Goal: Task Accomplishment & Management: Manage account settings

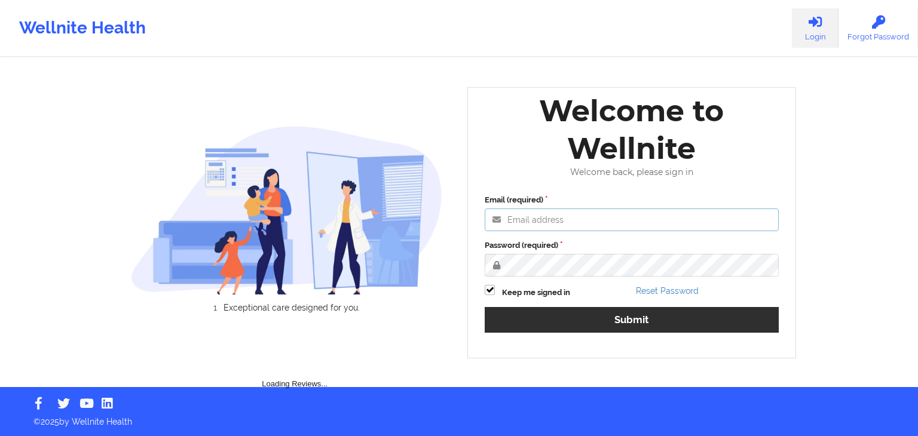
type input "[EMAIL_ADDRESS][DOMAIN_NAME]"
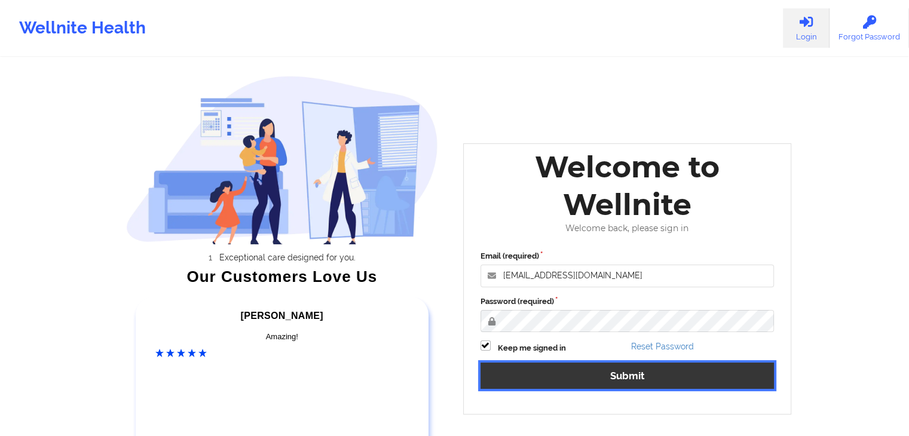
click at [567, 383] on button "Submit" at bounding box center [628, 376] width 294 height 26
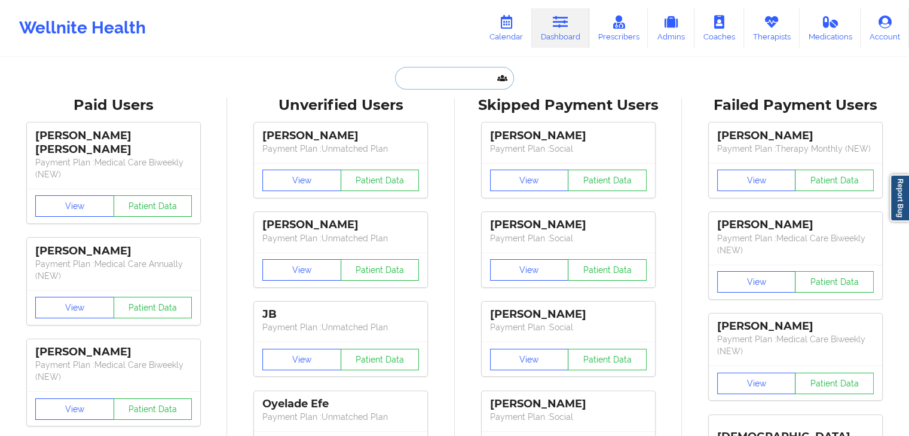
click at [419, 76] on input "text" at bounding box center [454, 78] width 118 height 23
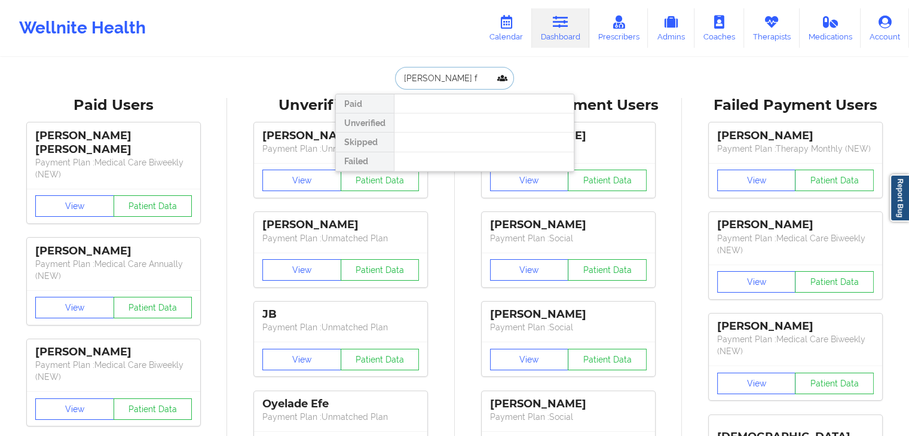
drag, startPoint x: 447, startPoint y: 80, endPoint x: 400, endPoint y: 77, distance: 47.3
click at [400, 77] on input "[PERSON_NAME] f" at bounding box center [454, 78] width 118 height 23
paste input "[EMAIL_ADDRESS][DOMAIN_NAME]"
type input "[EMAIL_ADDRESS][DOMAIN_NAME]"
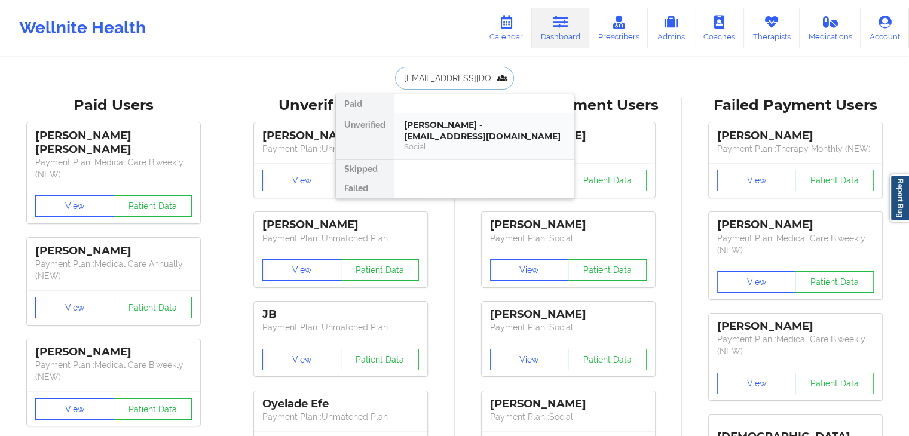
click at [456, 123] on div "[PERSON_NAME] - [EMAIL_ADDRESS][DOMAIN_NAME]" at bounding box center [484, 131] width 160 height 22
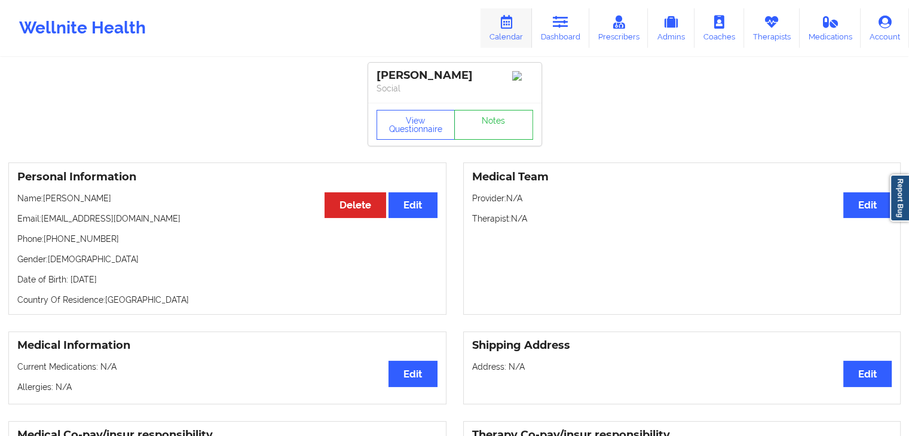
click at [499, 13] on link "Calendar" at bounding box center [506, 27] width 51 height 39
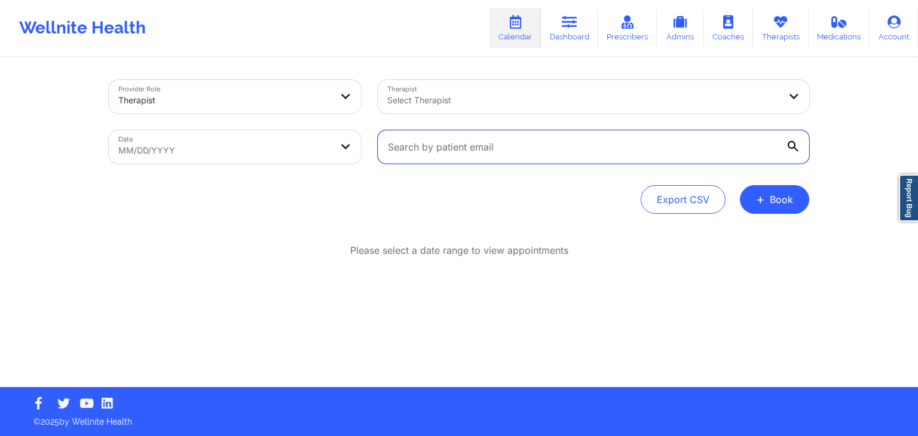
click at [443, 149] on input "text" at bounding box center [594, 146] width 432 height 33
paste input "[EMAIL_ADDRESS][DOMAIN_NAME]"
type input "[EMAIL_ADDRESS][DOMAIN_NAME]"
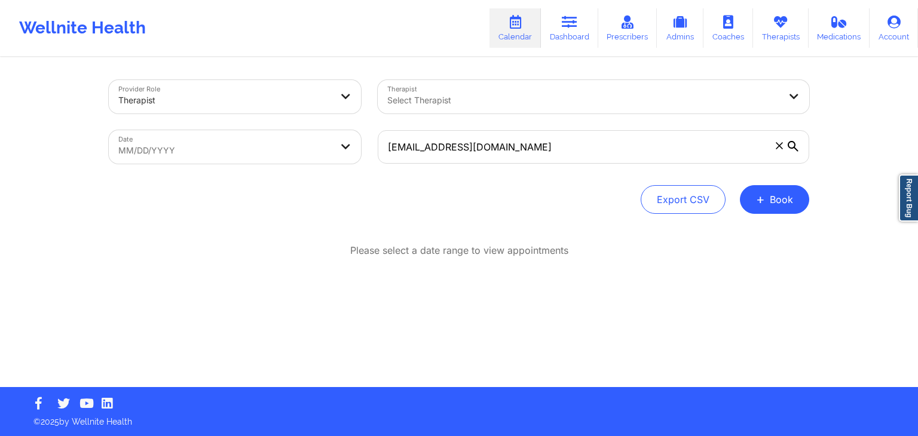
select select "2025-8"
select select "2025-9"
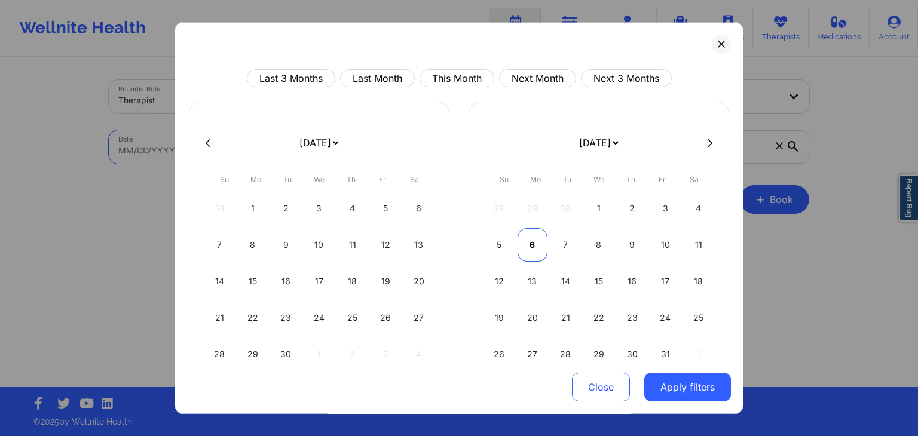
click at [536, 250] on div "6" at bounding box center [533, 244] width 30 height 33
select select "2025-9"
select select "2025-10"
select select "2025-9"
select select "2025-10"
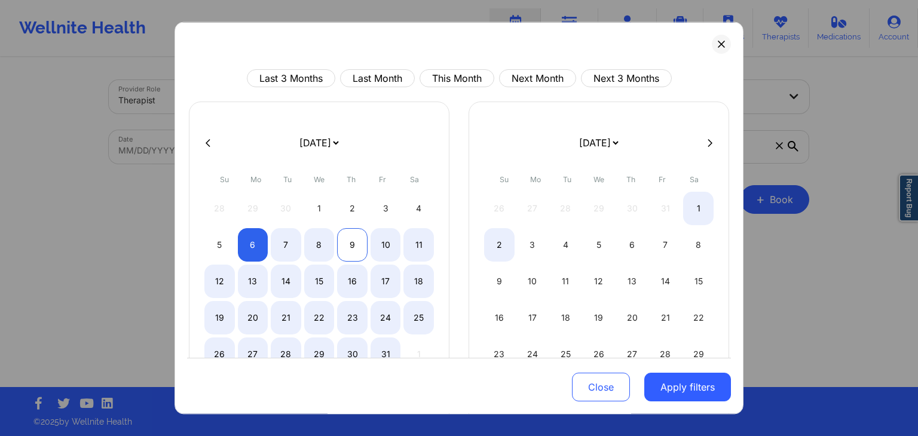
select select "2025-9"
select select "2025-10"
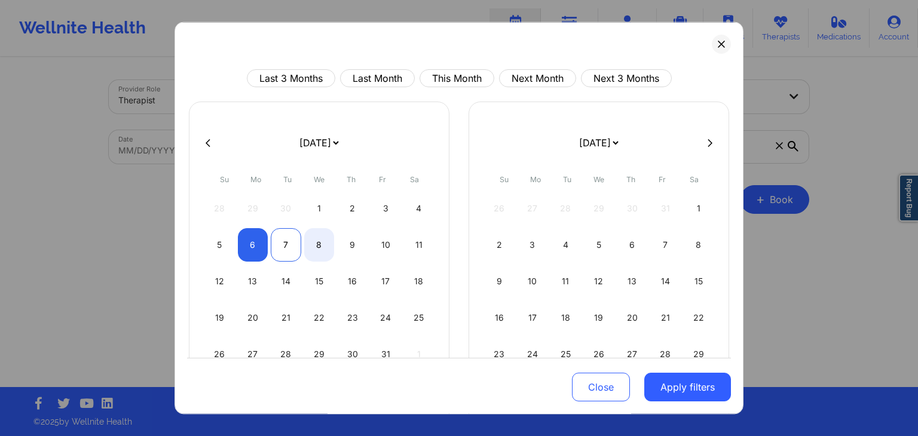
select select "2025-9"
select select "2025-10"
click at [287, 242] on div "7" at bounding box center [286, 244] width 30 height 33
select select "2025-9"
select select "2025-10"
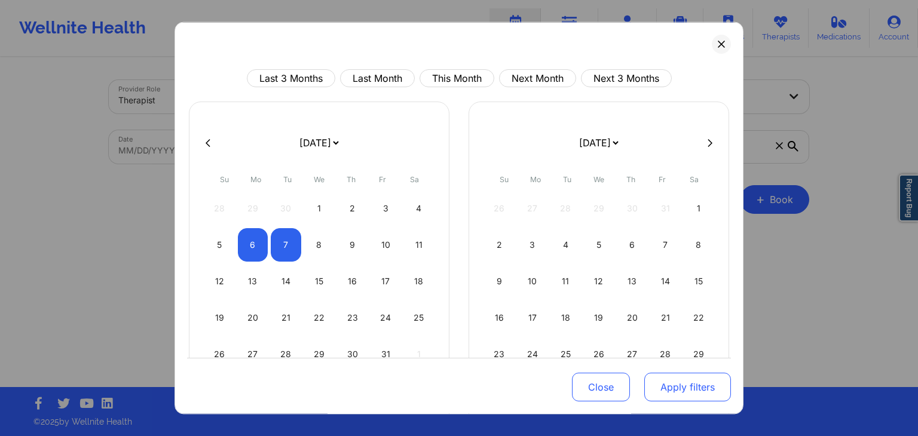
click at [694, 381] on button "Apply filters" at bounding box center [688, 388] width 87 height 29
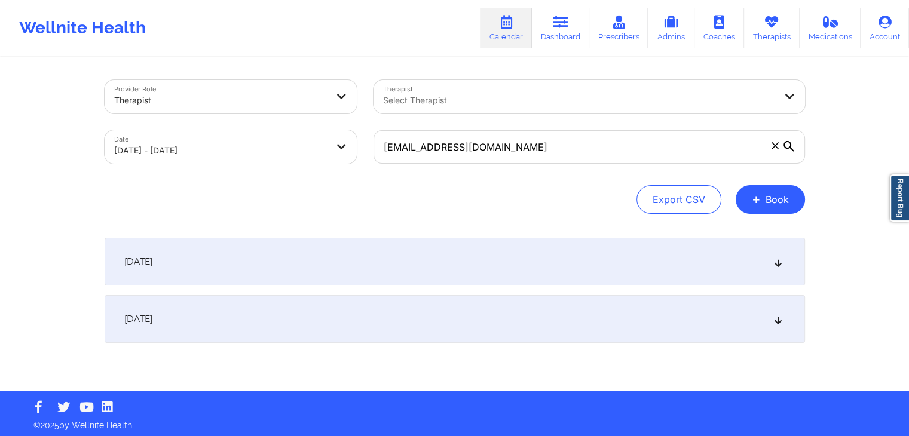
click at [478, 261] on div "[DATE]" at bounding box center [455, 262] width 701 height 48
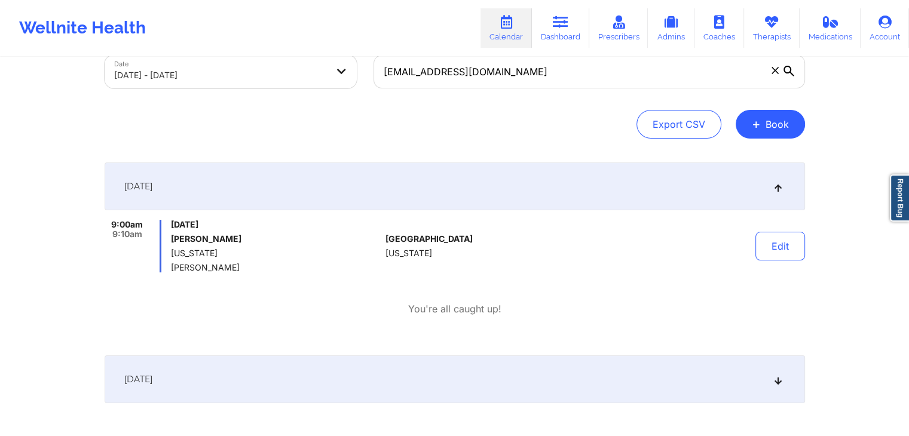
scroll to position [75, 0]
click at [758, 126] on span "+" at bounding box center [756, 124] width 9 height 7
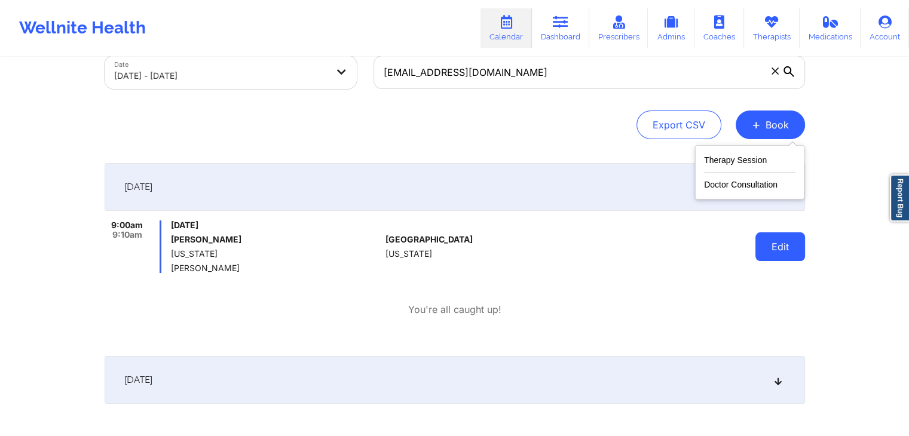
click at [784, 244] on button "Edit" at bounding box center [781, 247] width 50 height 29
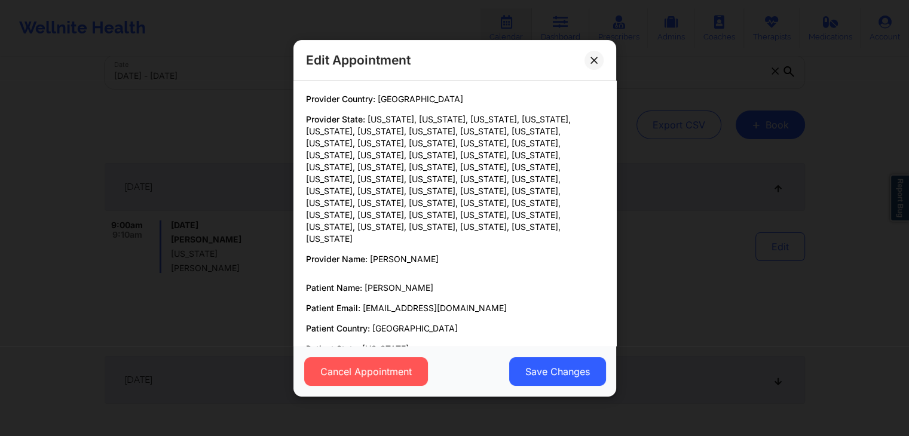
scroll to position [90, 0]
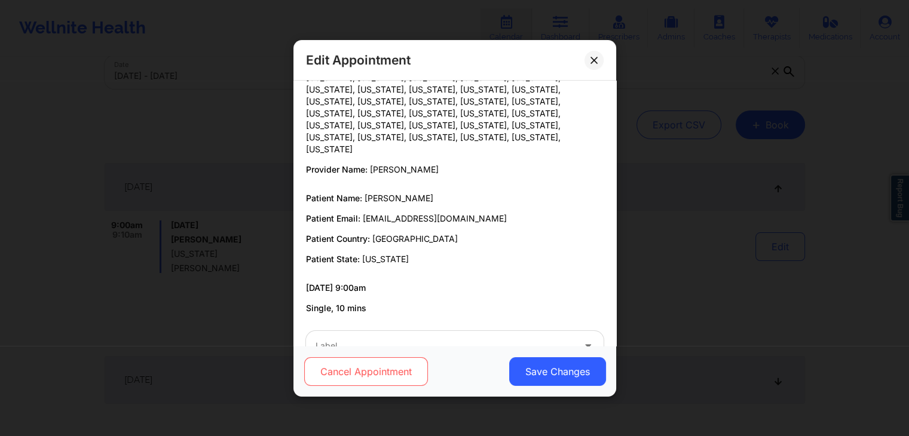
click at [372, 371] on button "Cancel Appointment" at bounding box center [366, 372] width 124 height 29
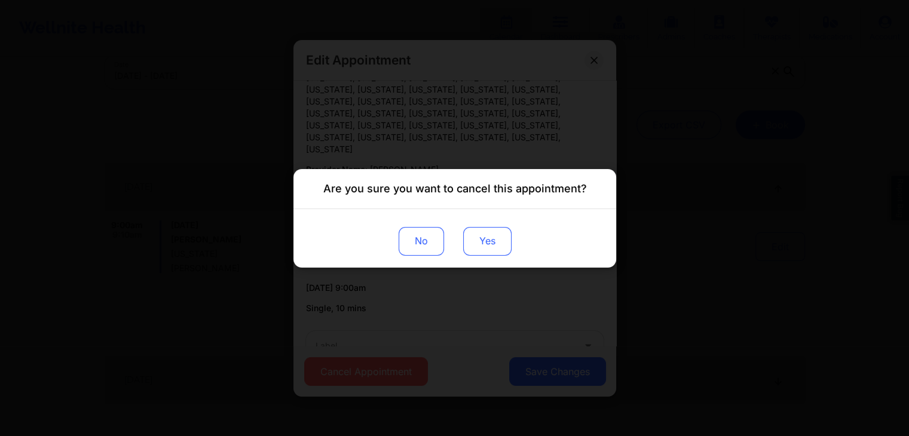
click at [488, 233] on button "Yes" at bounding box center [487, 241] width 48 height 29
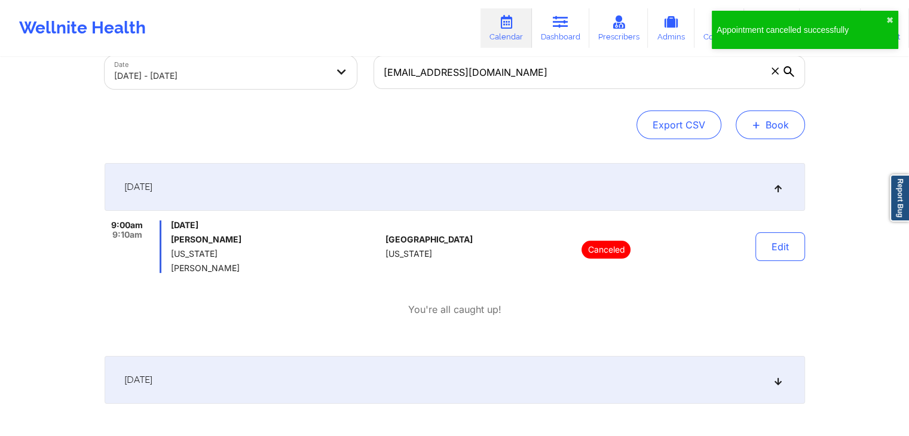
click at [763, 130] on button "+ Book" at bounding box center [770, 125] width 69 height 29
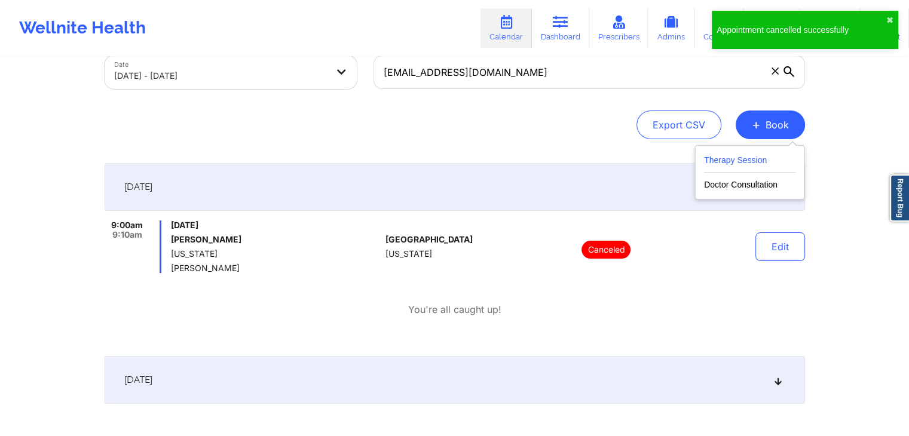
click at [720, 155] on button "Therapy Session" at bounding box center [749, 163] width 91 height 20
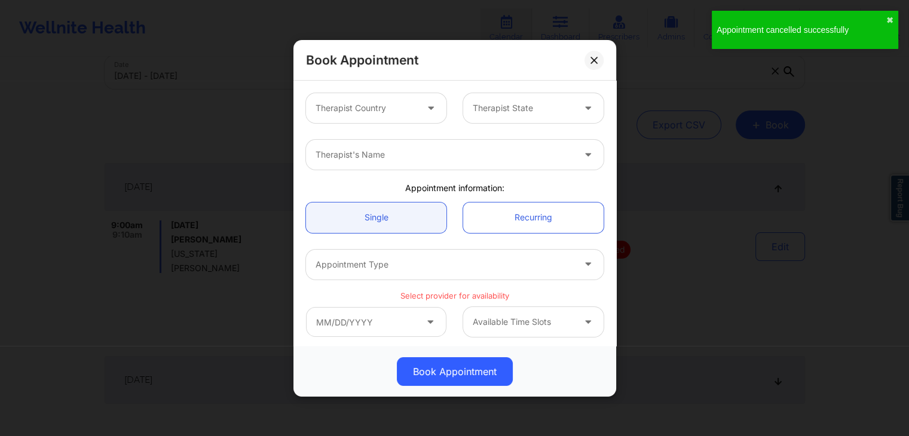
click at [589, 48] on div "Book Appointment" at bounding box center [455, 60] width 323 height 41
click at [593, 61] on icon at bounding box center [594, 59] width 7 height 7
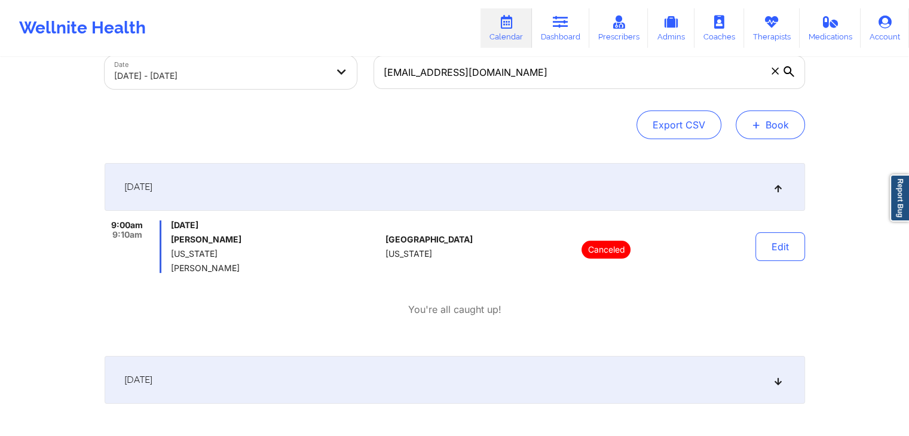
click at [768, 131] on button "+ Book" at bounding box center [770, 125] width 69 height 29
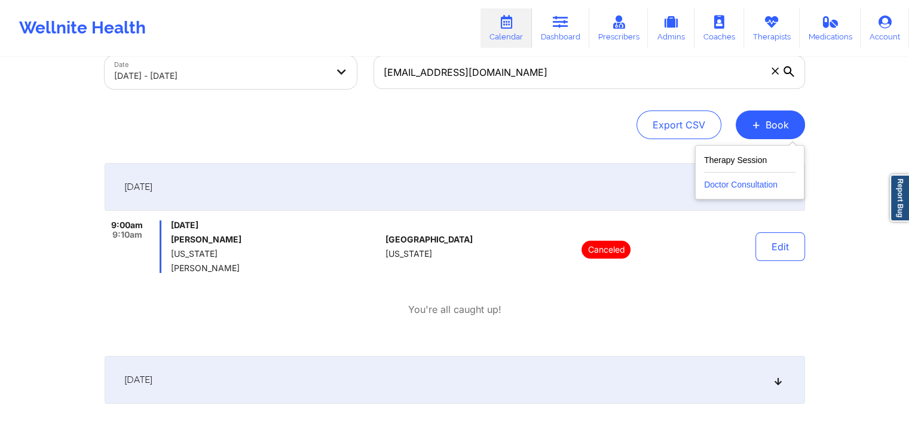
click at [735, 189] on button "Doctor Consultation" at bounding box center [749, 182] width 91 height 19
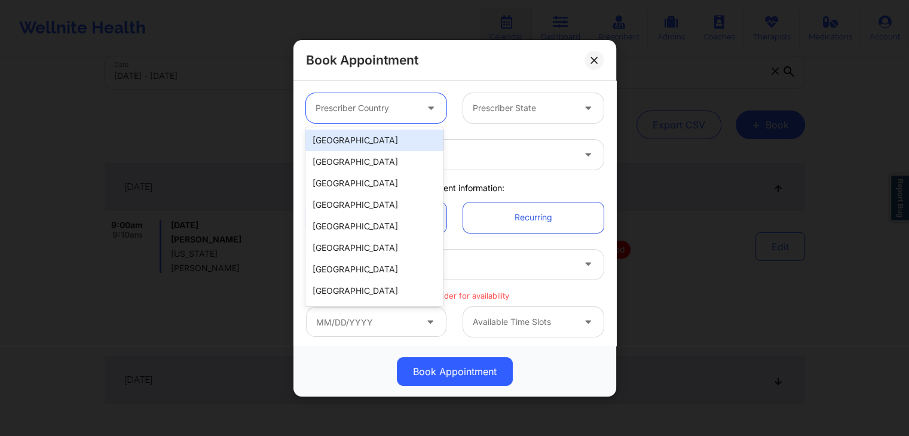
click at [366, 109] on div at bounding box center [366, 108] width 101 height 14
click at [367, 140] on div "[GEOGRAPHIC_DATA]" at bounding box center [375, 141] width 138 height 22
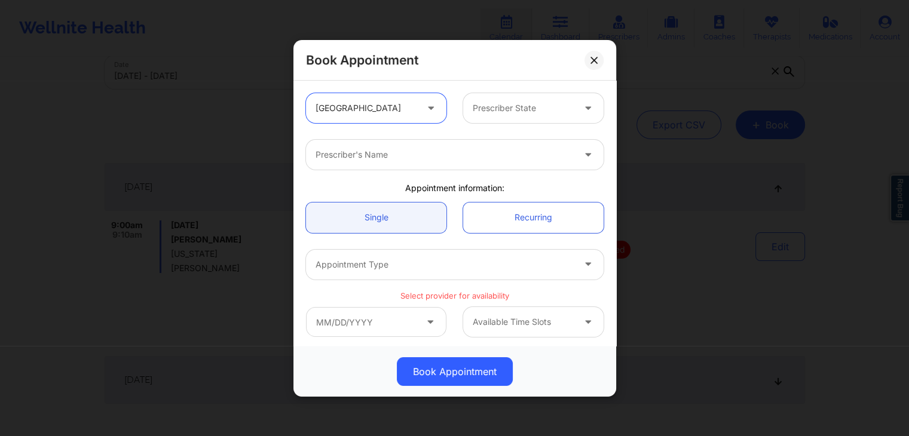
click at [531, 106] on div at bounding box center [523, 108] width 101 height 14
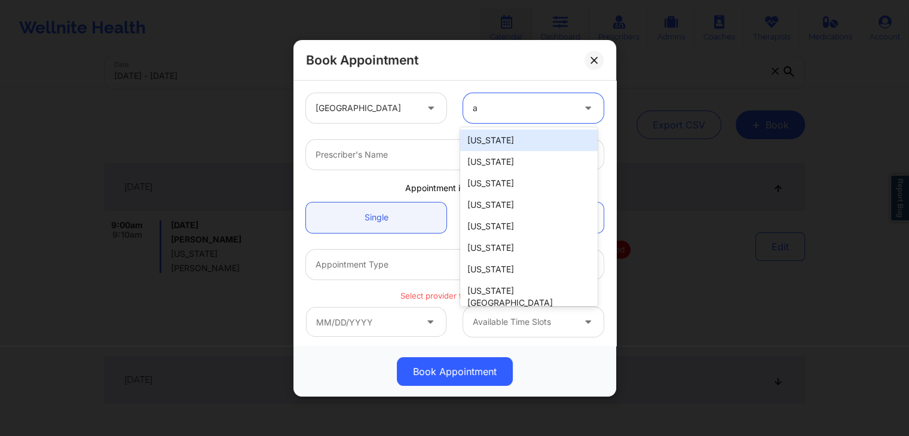
type input "ar"
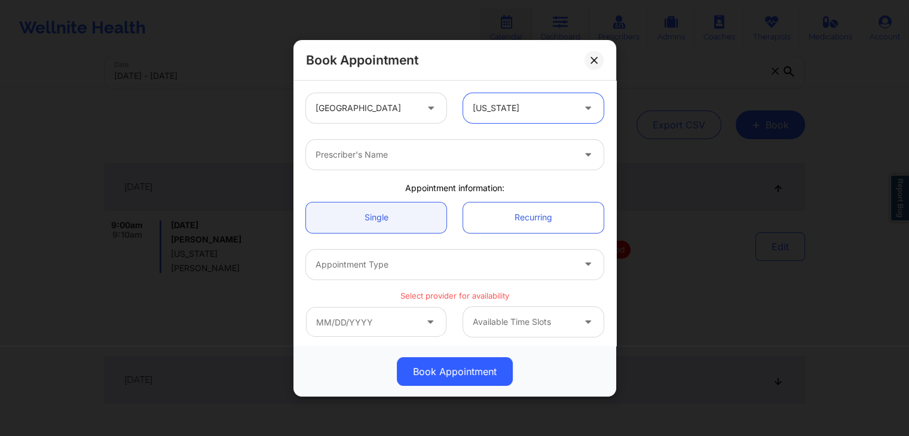
click at [492, 158] on div at bounding box center [445, 155] width 258 height 14
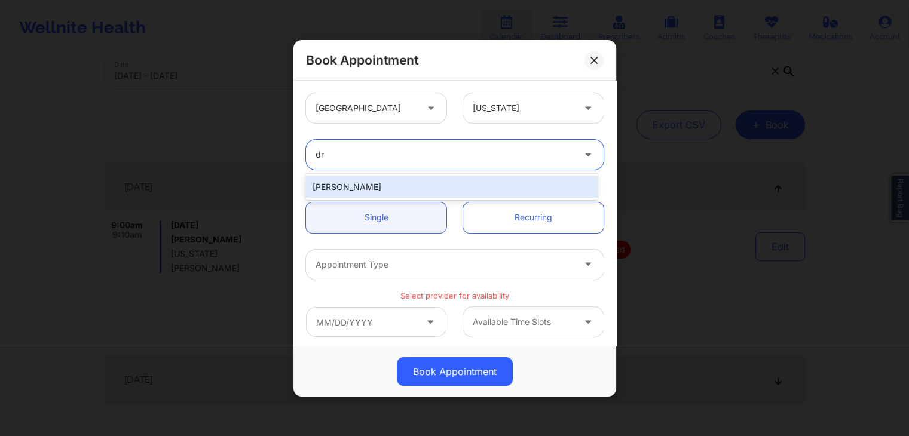
type input "d"
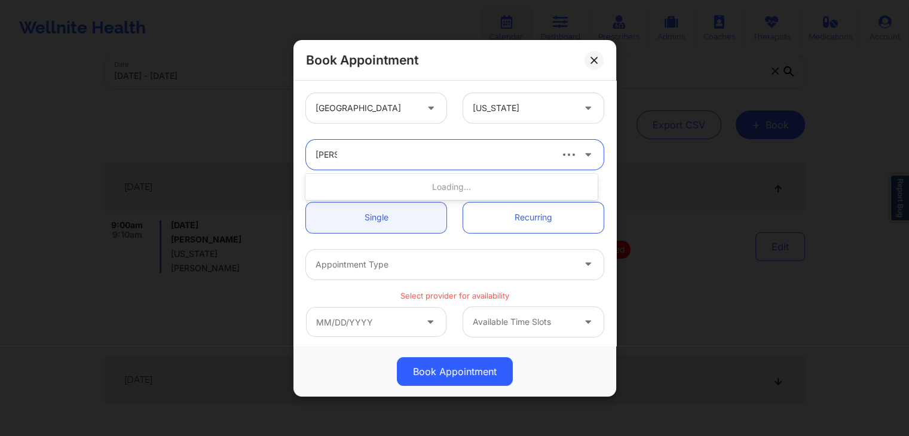
type input "[PERSON_NAME]"
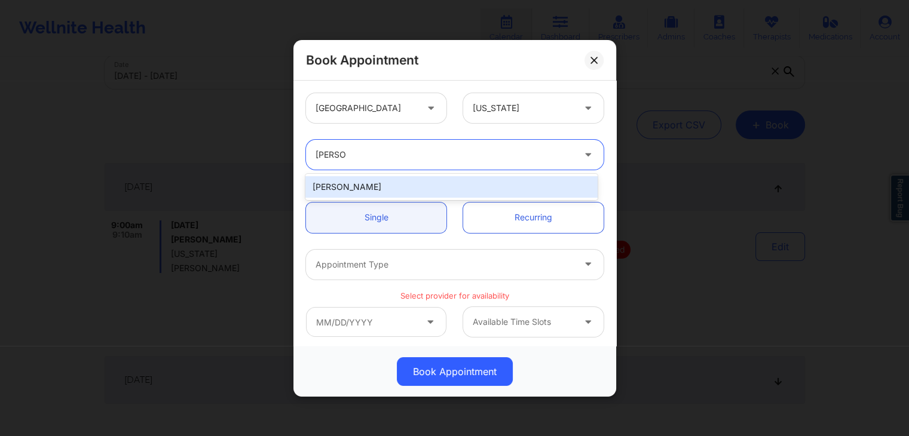
click at [474, 192] on div "[PERSON_NAME]" at bounding box center [452, 187] width 292 height 22
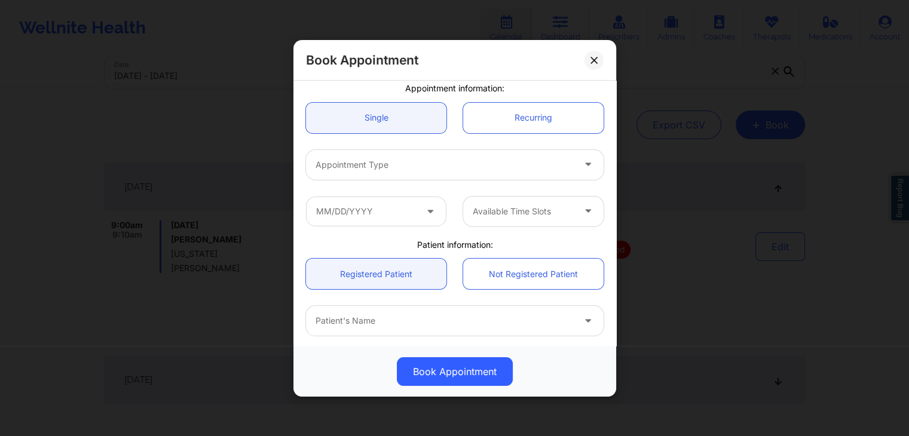
scroll to position [72, 0]
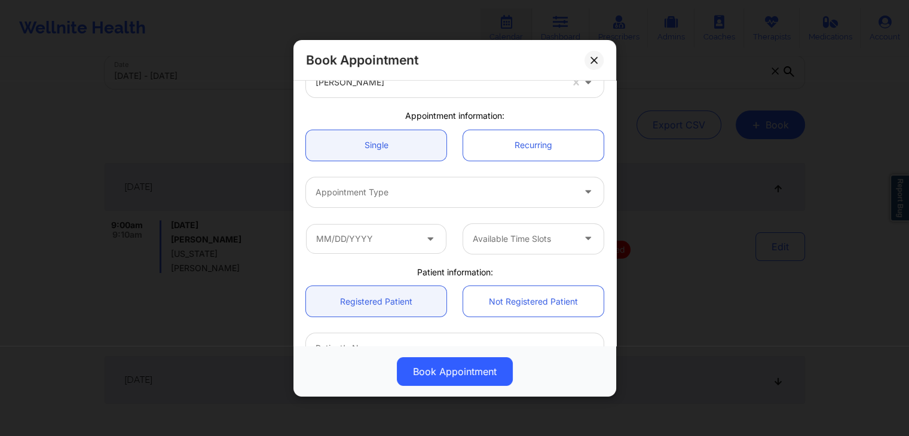
click at [505, 175] on div "Appointment Type" at bounding box center [455, 192] width 314 height 47
click at [508, 194] on div at bounding box center [445, 192] width 258 height 14
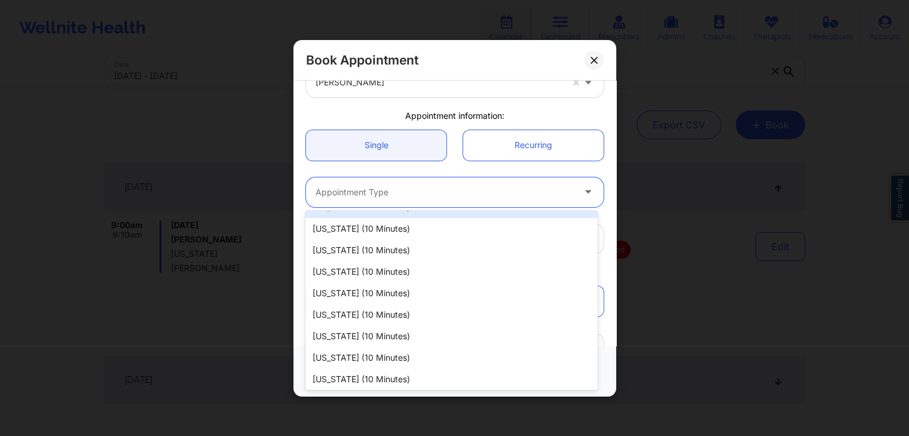
scroll to position [880, 0]
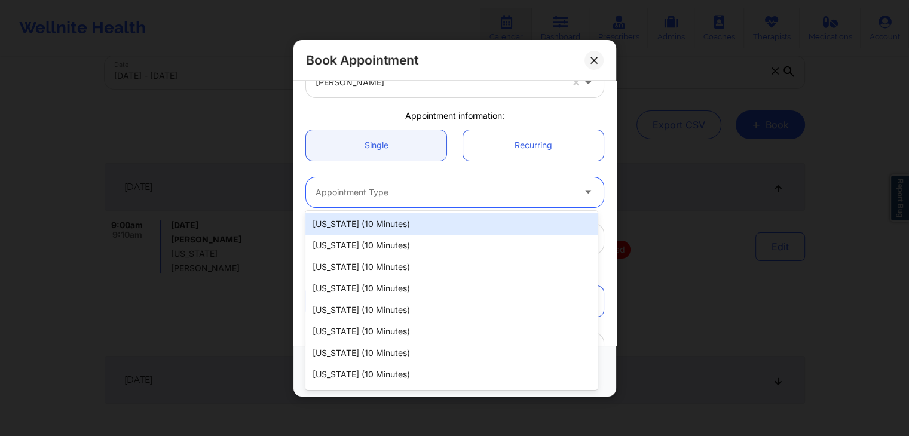
click at [477, 188] on div at bounding box center [445, 192] width 258 height 14
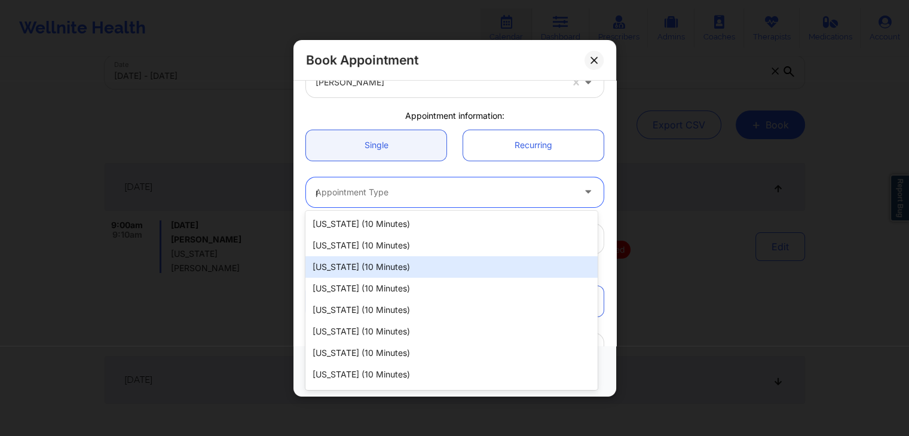
type input "pe"
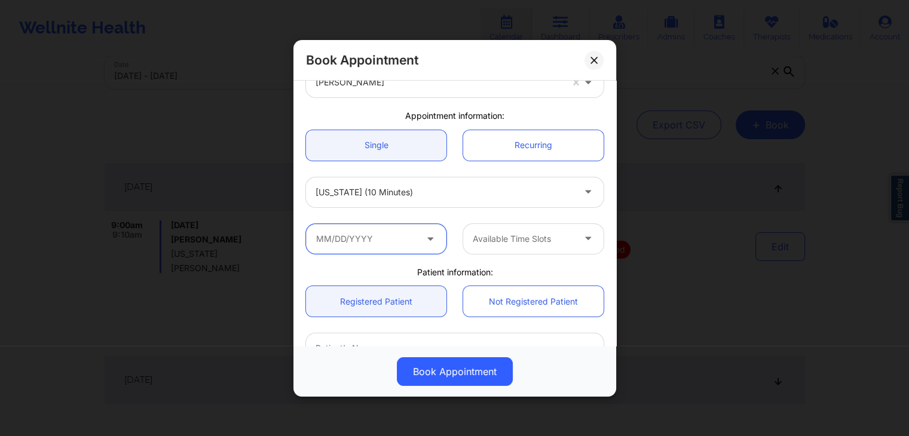
click at [420, 244] on input "text" at bounding box center [376, 239] width 141 height 30
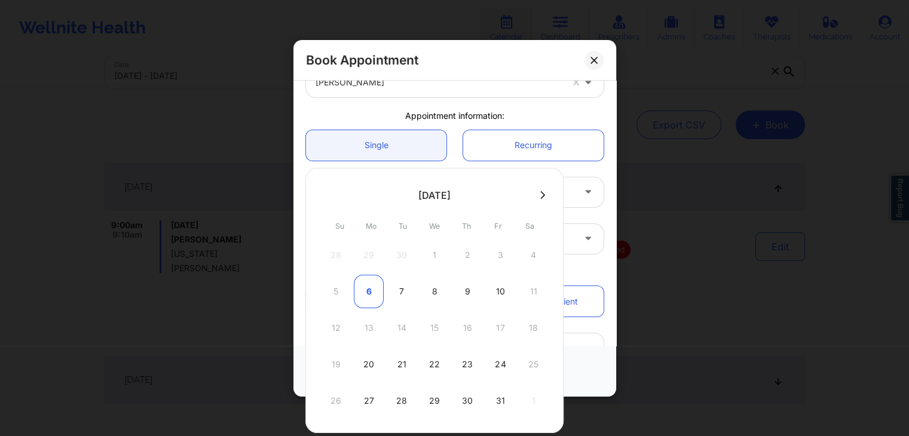
click at [369, 293] on div "6" at bounding box center [369, 291] width 30 height 33
type input "[DATE]"
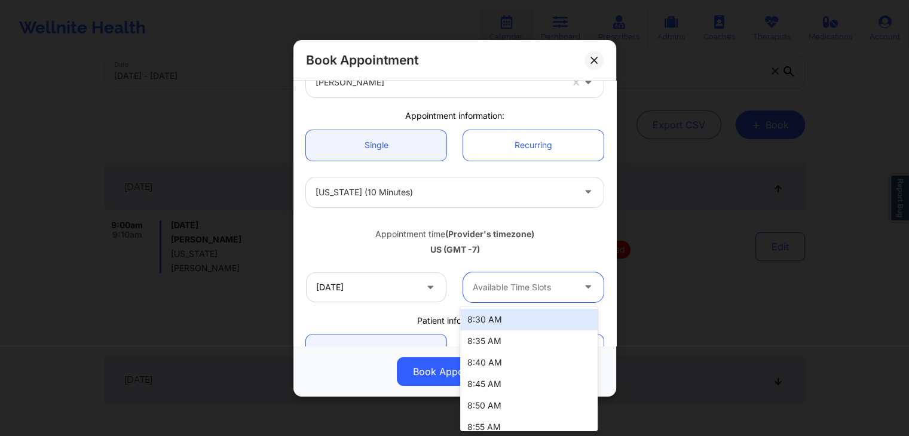
click at [506, 293] on div at bounding box center [523, 287] width 101 height 14
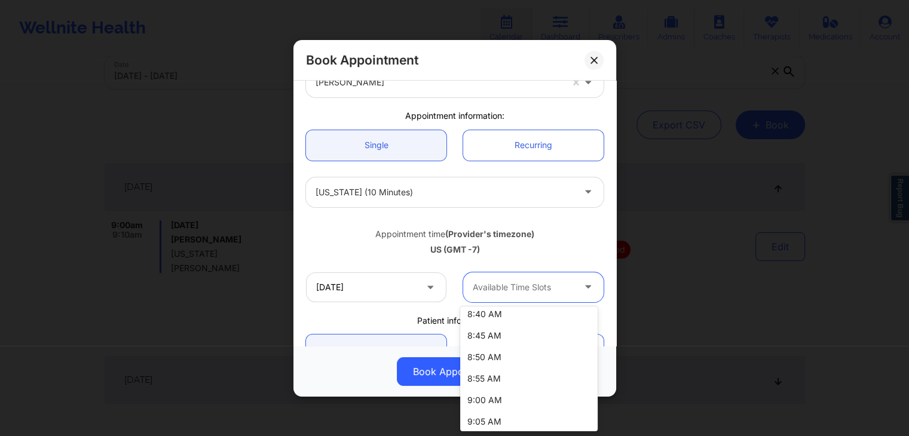
scroll to position [132, 0]
click at [508, 316] on div "9:00 AM" at bounding box center [529, 317] width 138 height 22
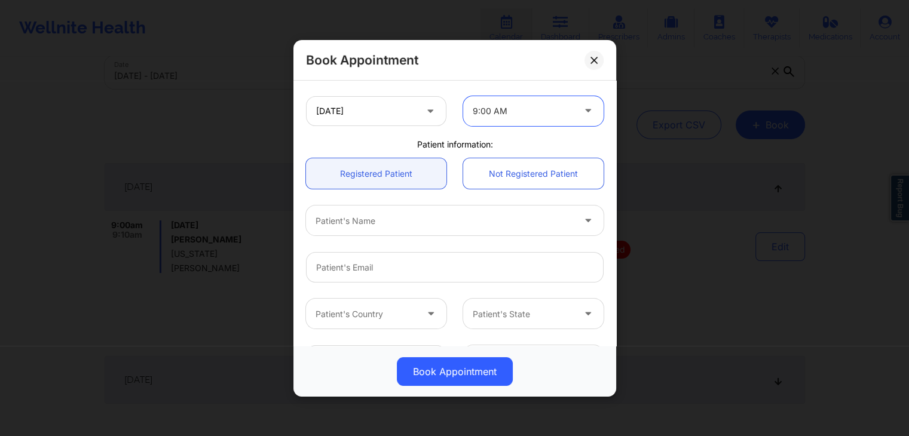
scroll to position [276, 0]
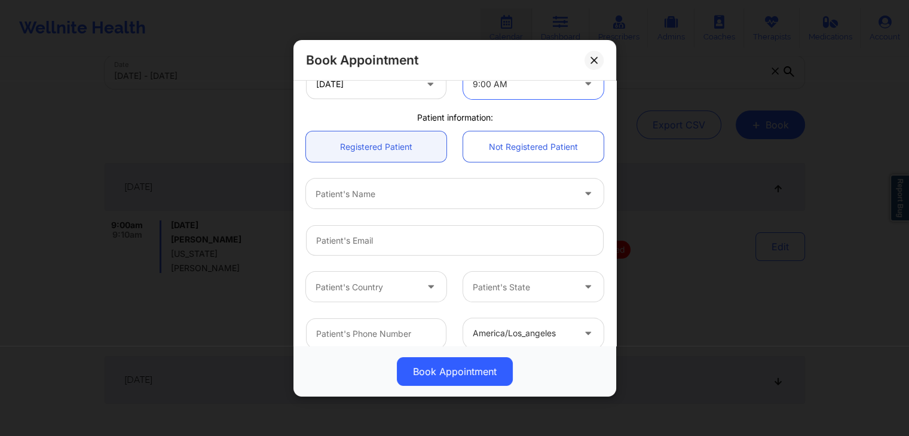
click at [472, 198] on div at bounding box center [445, 194] width 258 height 14
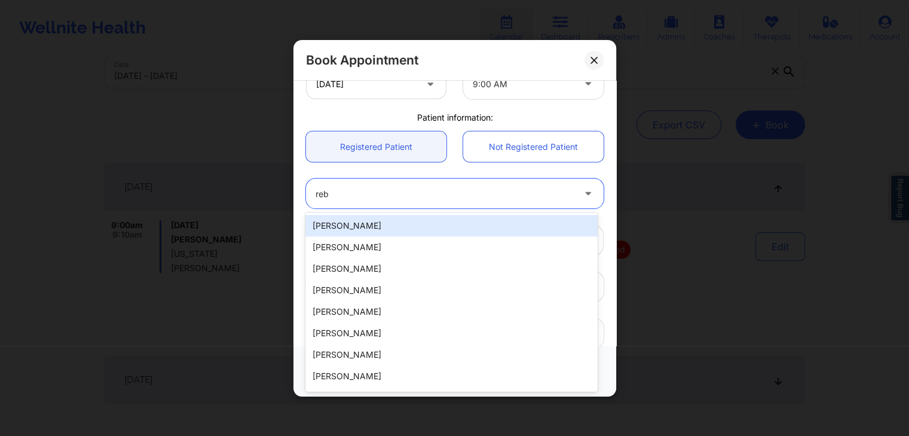
type input "rebe"
type input "[EMAIL_ADDRESS][DOMAIN_NAME]"
type input "[PHONE_NUMBER]"
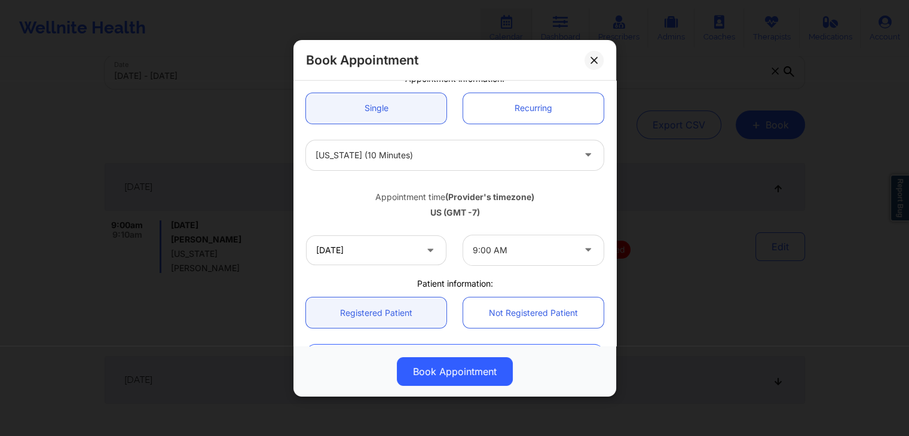
scroll to position [355, 0]
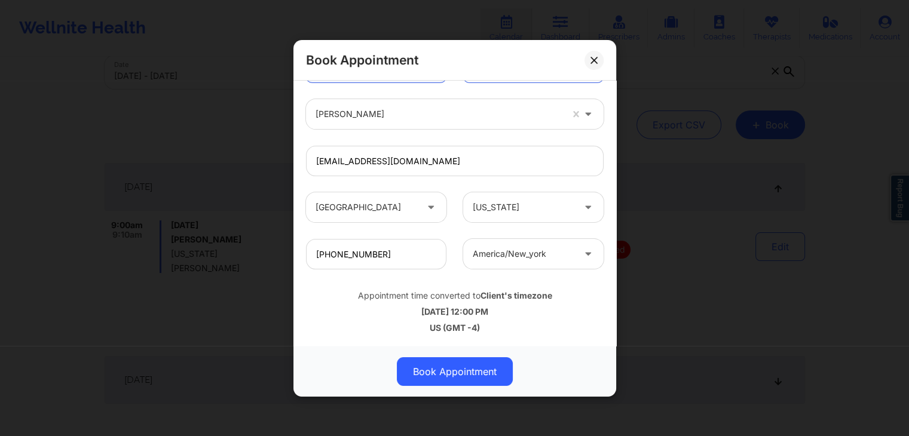
click at [609, 250] on div "[GEOGRAPHIC_DATA] [US_STATE] [PERSON_NAME] Appointment information: Single Recu…" at bounding box center [455, 213] width 323 height 265
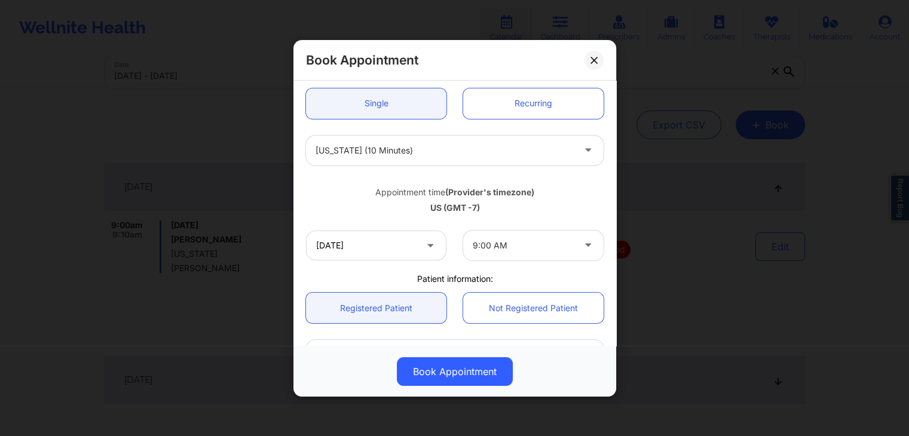
scroll to position [102, 0]
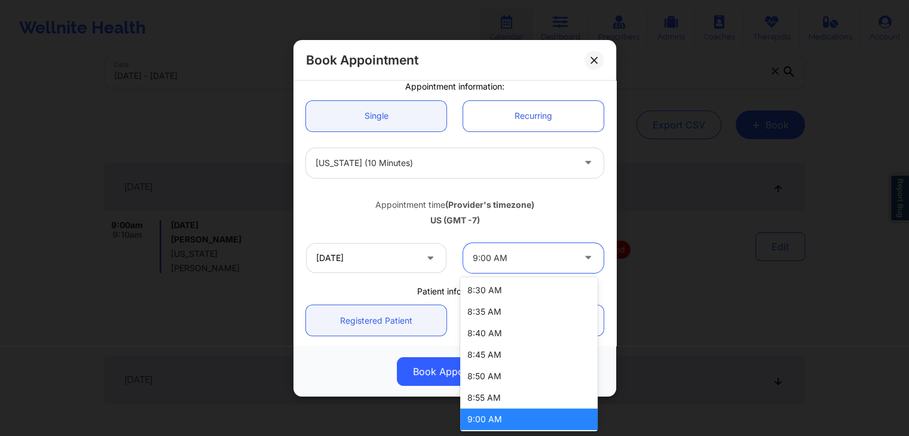
click at [514, 258] on div at bounding box center [523, 258] width 101 height 14
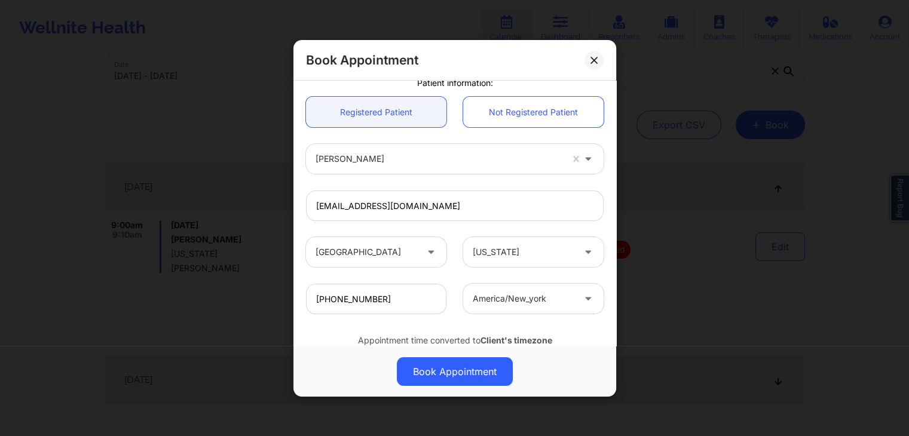
scroll to position [309, 0]
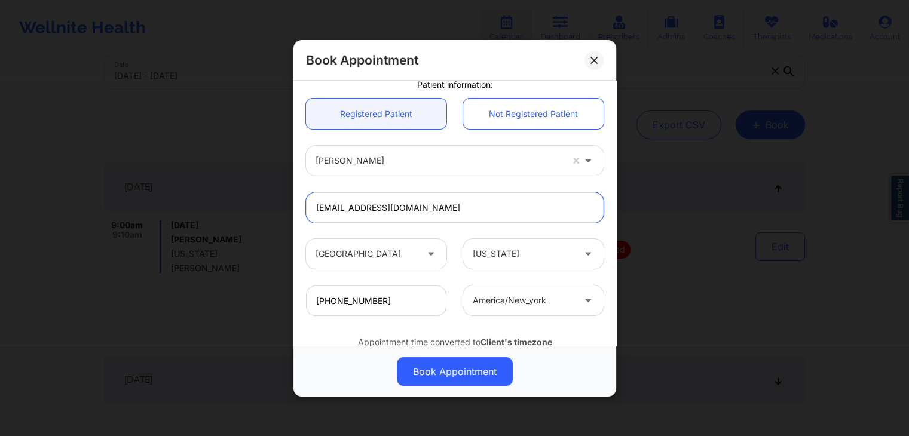
drag, startPoint x: 612, startPoint y: 273, endPoint x: 611, endPoint y: 234, distance: 39.5
click at [611, 234] on div "[GEOGRAPHIC_DATA] [US_STATE] [PERSON_NAME] Appointment information: Single Recu…" at bounding box center [455, 213] width 323 height 265
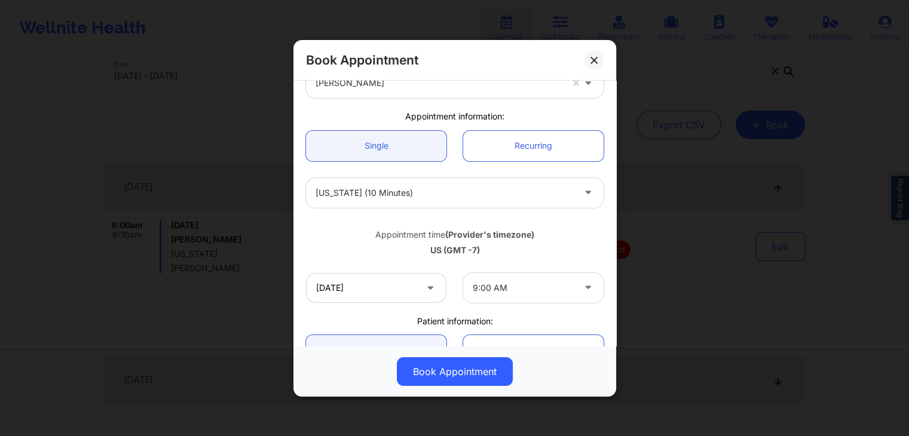
scroll to position [75, 0]
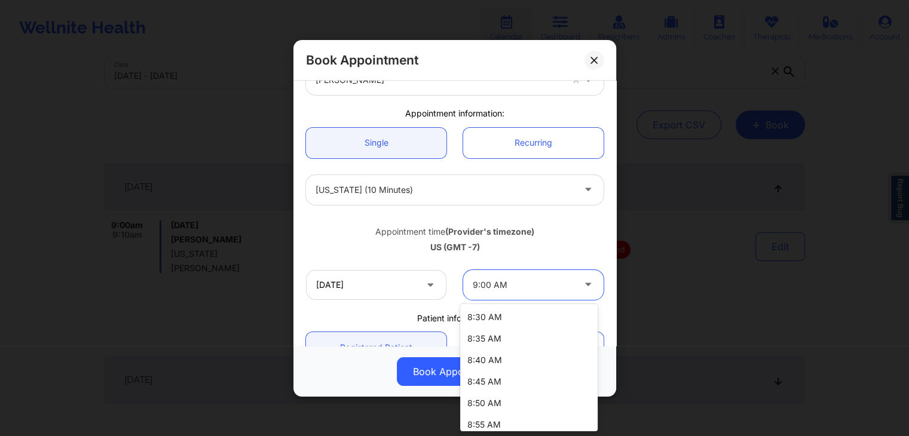
click at [537, 286] on div at bounding box center [523, 284] width 101 height 14
click at [581, 256] on div "Appointment time (Provider's timezone) [GEOGRAPHIC_DATA] (GMT -7)" at bounding box center [455, 237] width 314 height 48
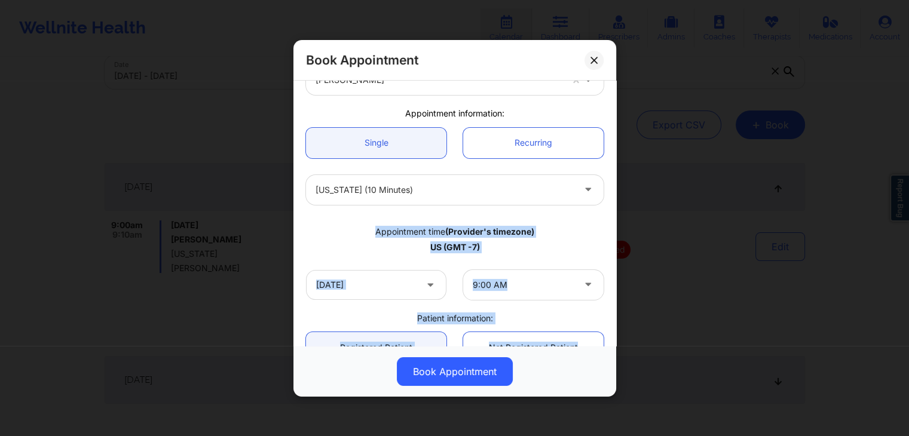
drag, startPoint x: 609, startPoint y: 201, endPoint x: 624, endPoint y: 323, distance: 122.8
click at [624, 323] on div "Book Appointment [GEOGRAPHIC_DATA] [US_STATE] [PERSON_NAME] Appointment informa…" at bounding box center [454, 218] width 909 height 436
click at [593, 224] on div "Appointment time (Provider's timezone) [GEOGRAPHIC_DATA] (GMT -7)" at bounding box center [455, 237] width 314 height 32
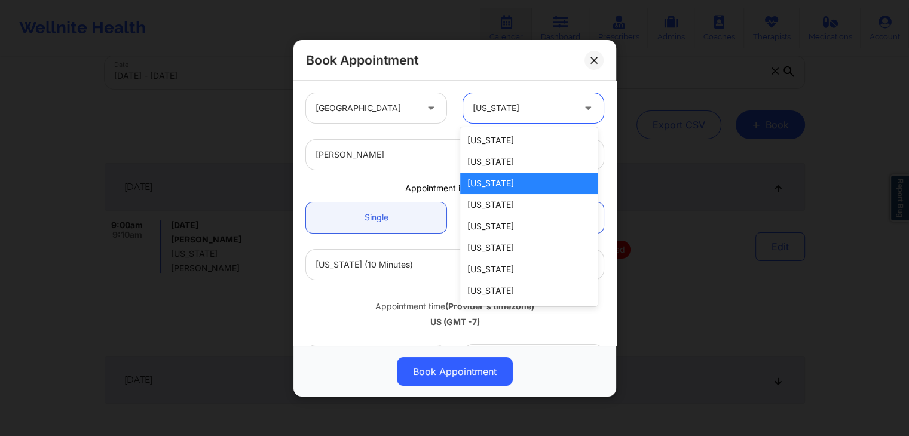
click at [559, 114] on div at bounding box center [523, 108] width 101 height 14
type input "p"
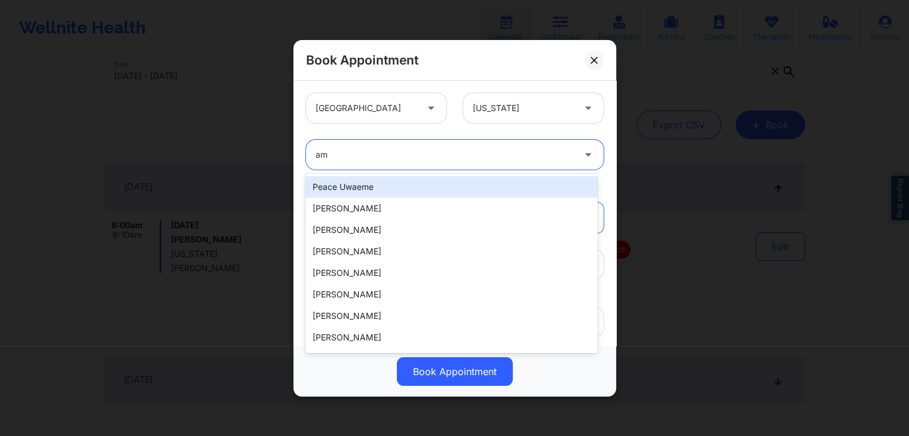
type input "[PERSON_NAME]"
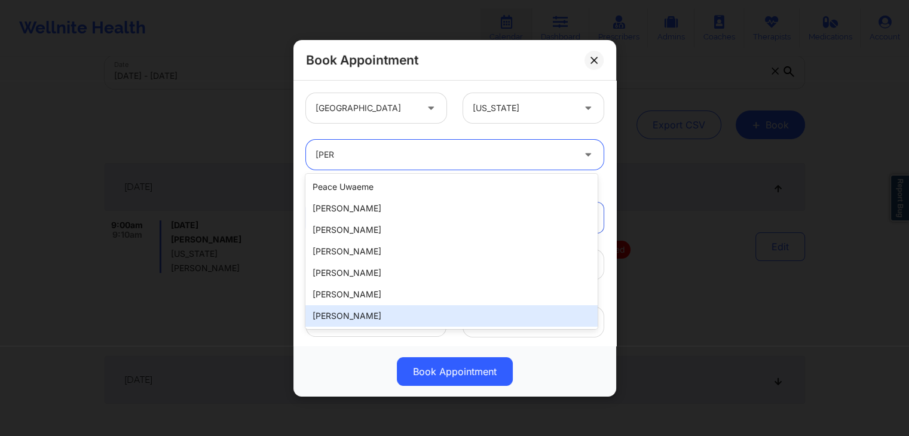
click at [413, 321] on div "[PERSON_NAME]" at bounding box center [452, 317] width 292 height 22
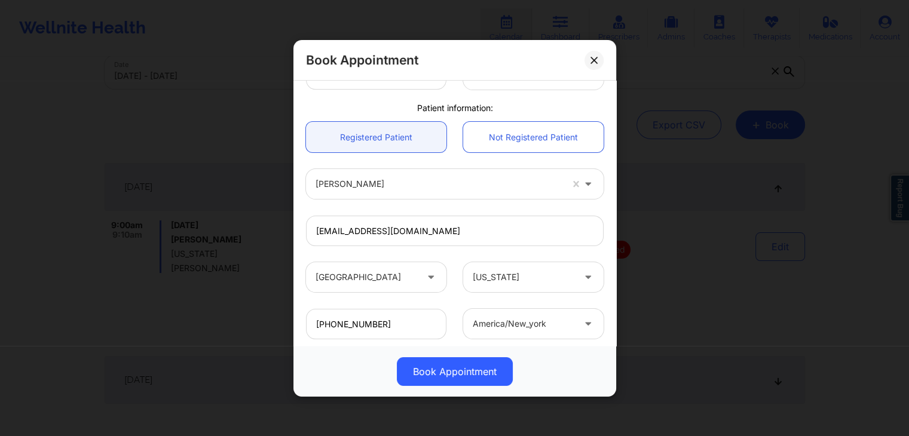
scroll to position [355, 0]
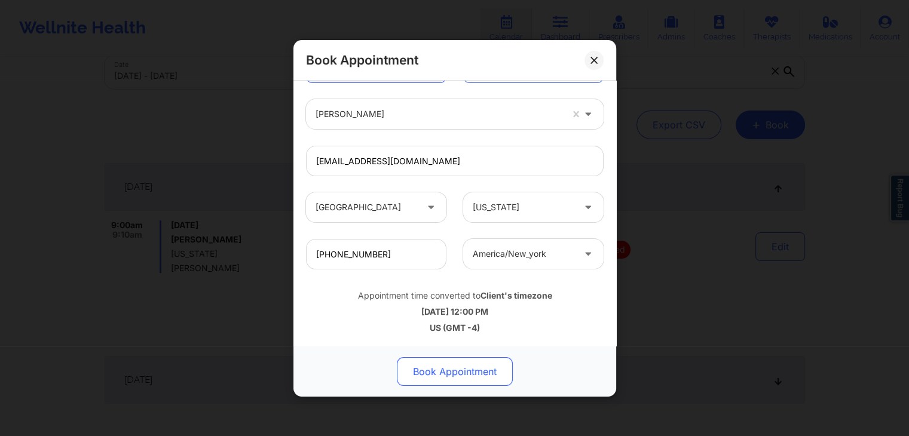
click at [472, 377] on button "Book Appointment" at bounding box center [455, 372] width 116 height 29
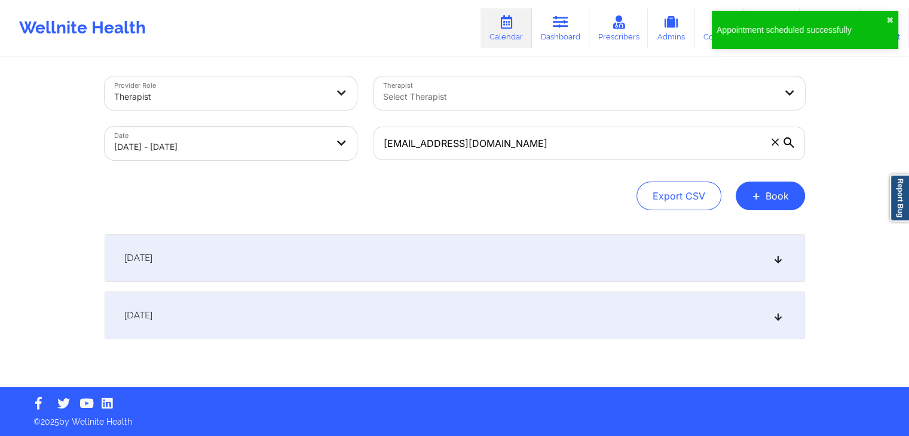
scroll to position [4, 0]
drag, startPoint x: 500, startPoint y: 152, endPoint x: 362, endPoint y: 139, distance: 138.2
click at [362, 139] on div "Provider Role Therapist Therapist Select Therapist Date [DATE] - [DATE] [EMAIL_…" at bounding box center [454, 118] width 717 height 100
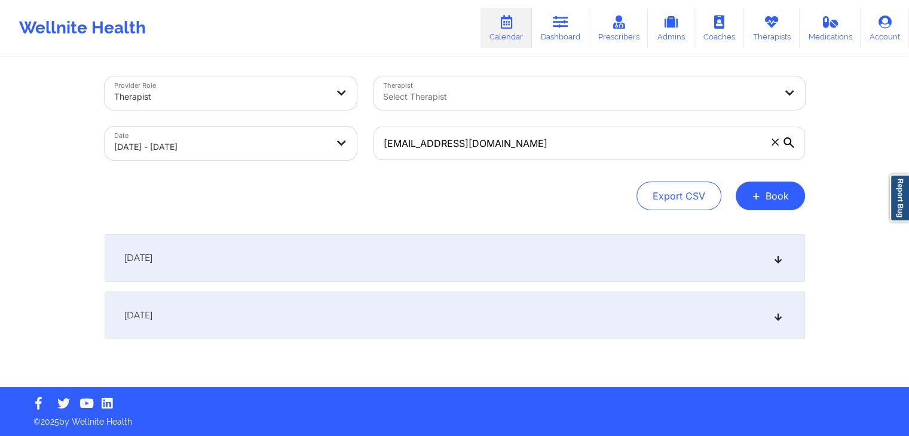
click at [500, 29] on link "Calendar" at bounding box center [506, 27] width 51 height 39
click at [491, 142] on input "[EMAIL_ADDRESS][DOMAIN_NAME]" at bounding box center [590, 143] width 432 height 33
click at [773, 140] on icon at bounding box center [775, 142] width 7 height 7
click at [773, 140] on input "[EMAIL_ADDRESS][DOMAIN_NAME]" at bounding box center [590, 143] width 432 height 33
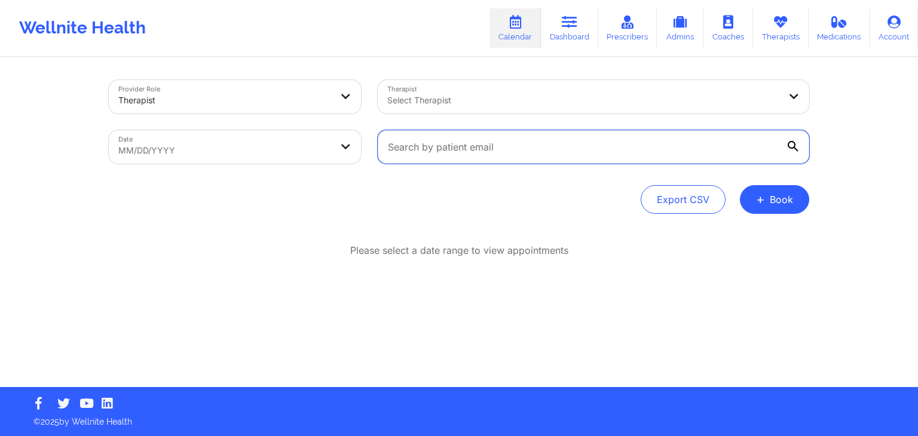
click at [459, 148] on input "text" at bounding box center [594, 146] width 432 height 33
paste input "[EMAIL_ADDRESS][DOMAIN_NAME]"
type input "[EMAIL_ADDRESS][DOMAIN_NAME]"
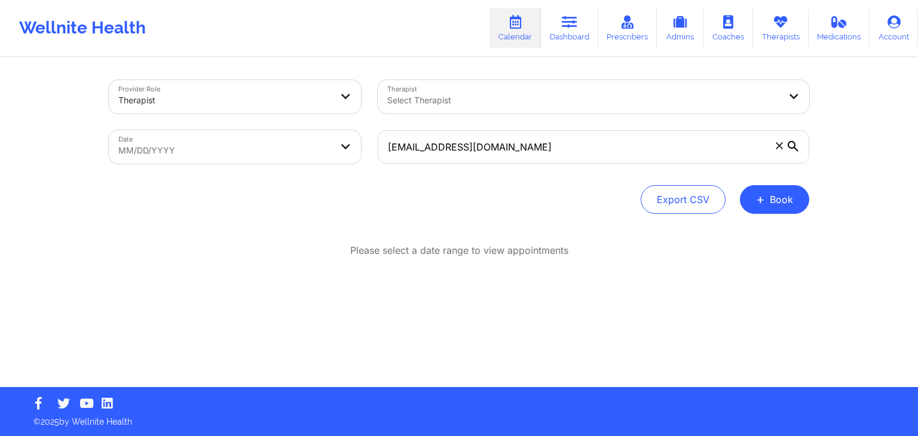
select select "2025-8"
select select "2025-9"
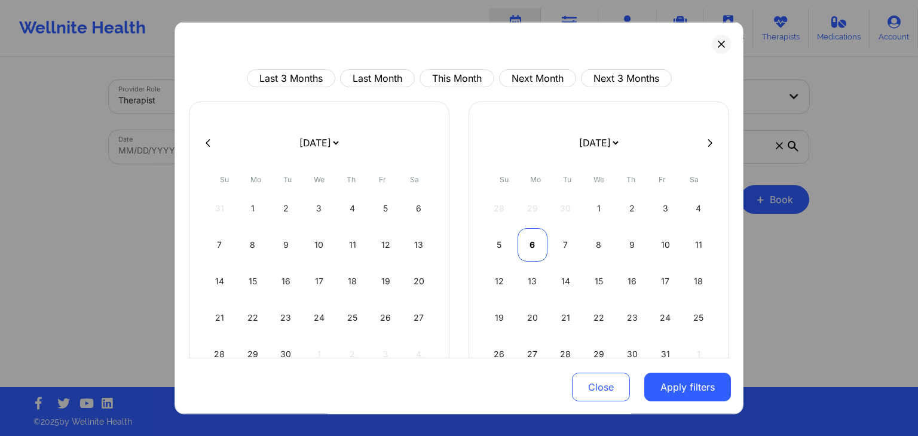
click at [523, 245] on div "6" at bounding box center [533, 244] width 30 height 33
select select "2025-9"
select select "2025-10"
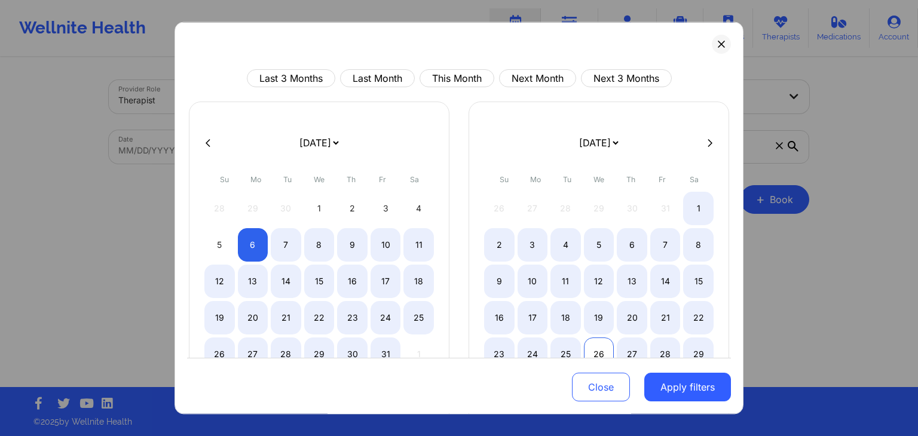
select select "2025-9"
select select "2025-10"
select select "2025-9"
select select "2025-10"
select select "2025-9"
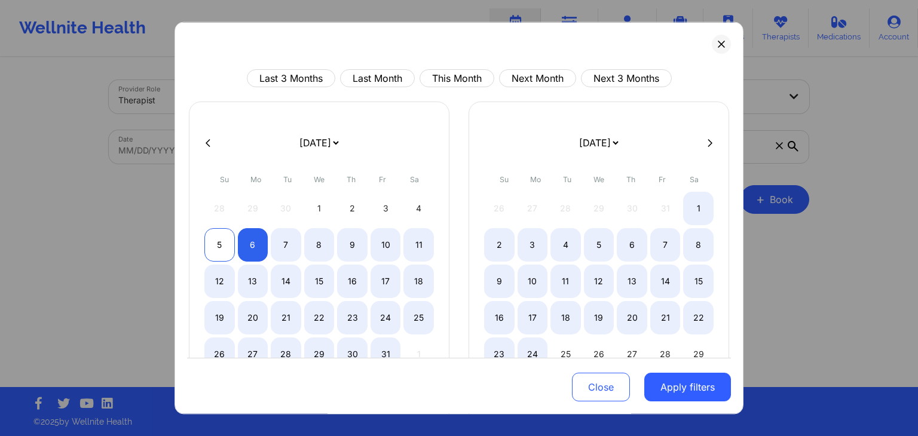
select select "2025-10"
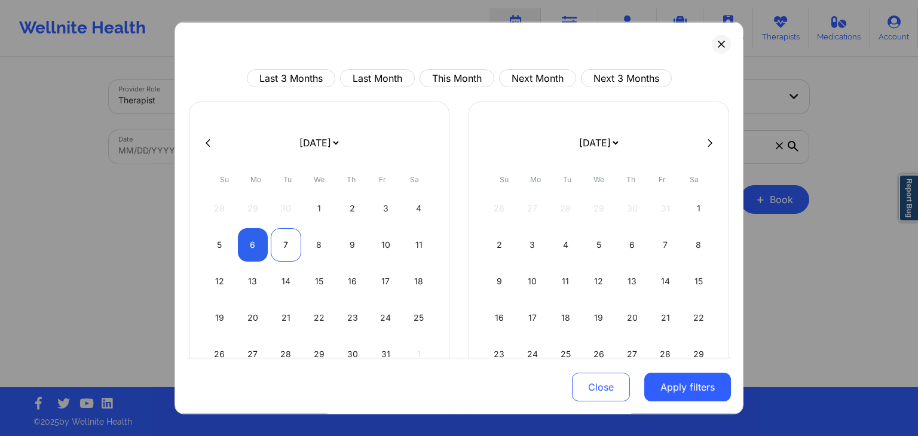
select select "2025-9"
select select "2025-10"
select select "2025-9"
select select "2025-10"
click at [287, 240] on div "7" at bounding box center [286, 244] width 30 height 33
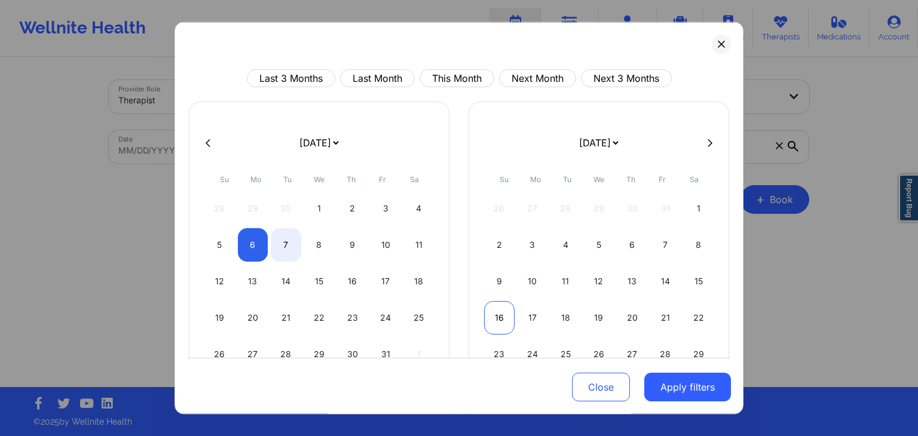
select select "2025-9"
select select "2025-10"
click at [667, 387] on button "Apply filters" at bounding box center [688, 388] width 87 height 29
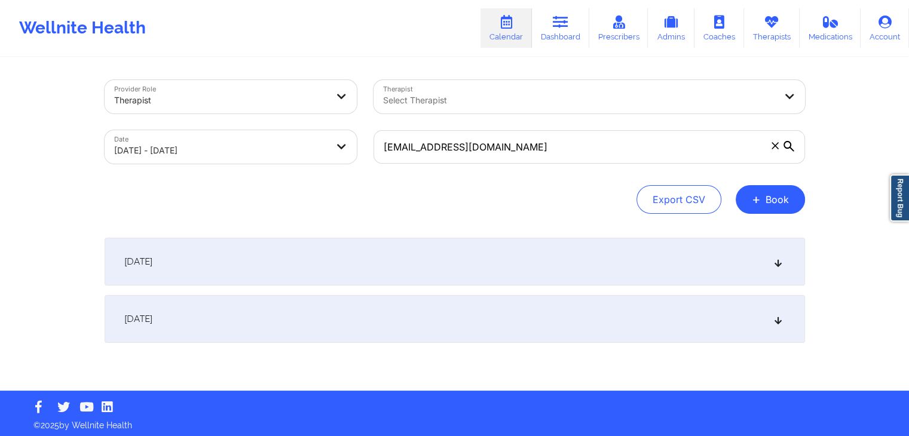
click at [647, 252] on div "[DATE]" at bounding box center [455, 262] width 701 height 48
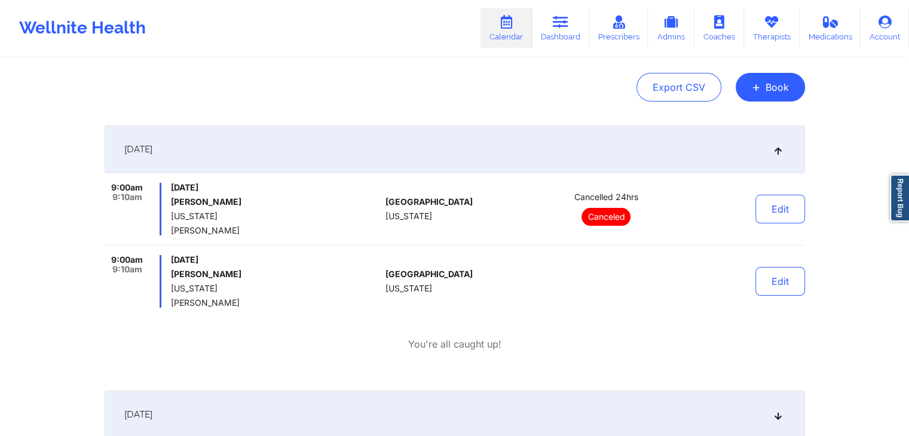
scroll to position [109, 0]
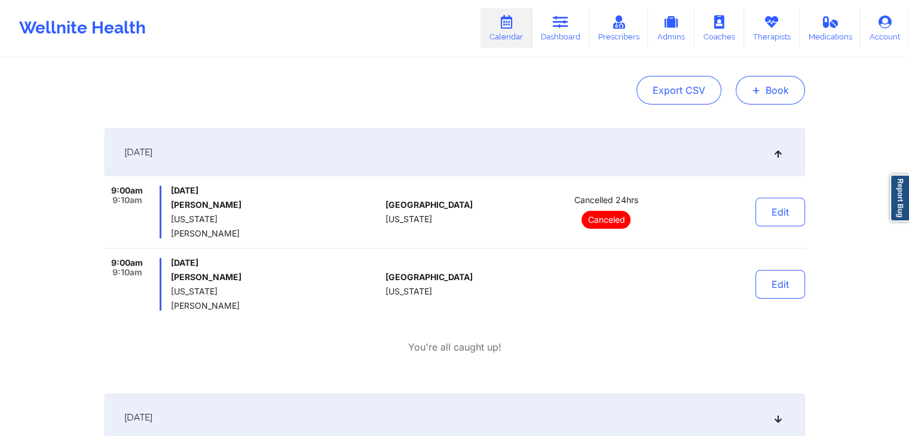
click at [753, 91] on span "+" at bounding box center [756, 90] width 9 height 7
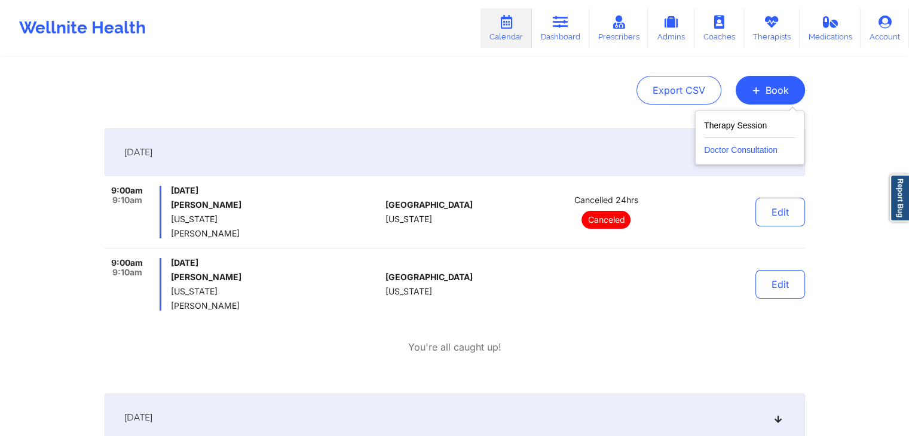
click at [720, 148] on button "Doctor Consultation" at bounding box center [749, 147] width 91 height 19
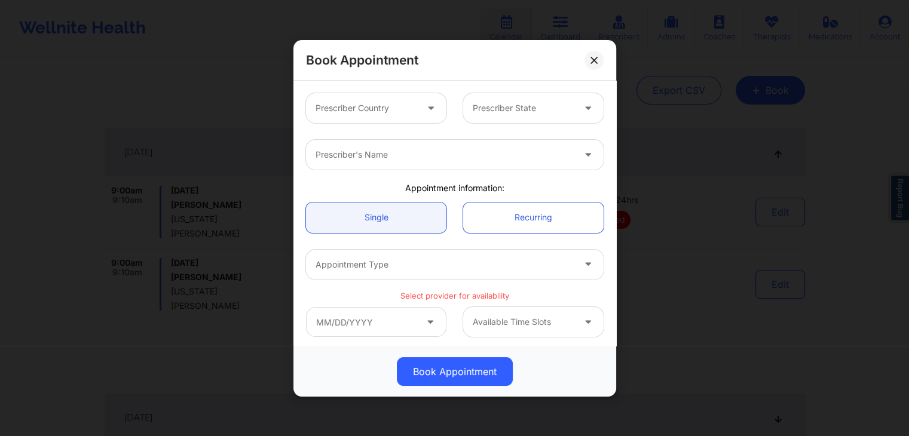
click at [366, 103] on div at bounding box center [366, 108] width 101 height 14
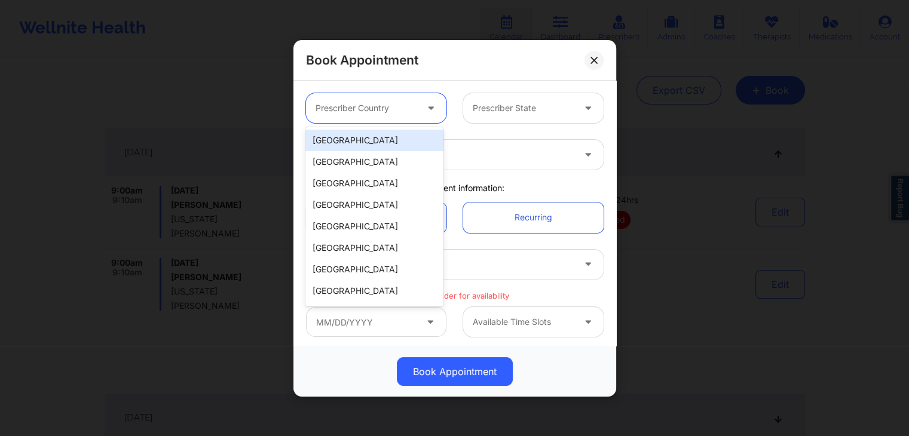
click at [358, 142] on div "[GEOGRAPHIC_DATA]" at bounding box center [375, 141] width 138 height 22
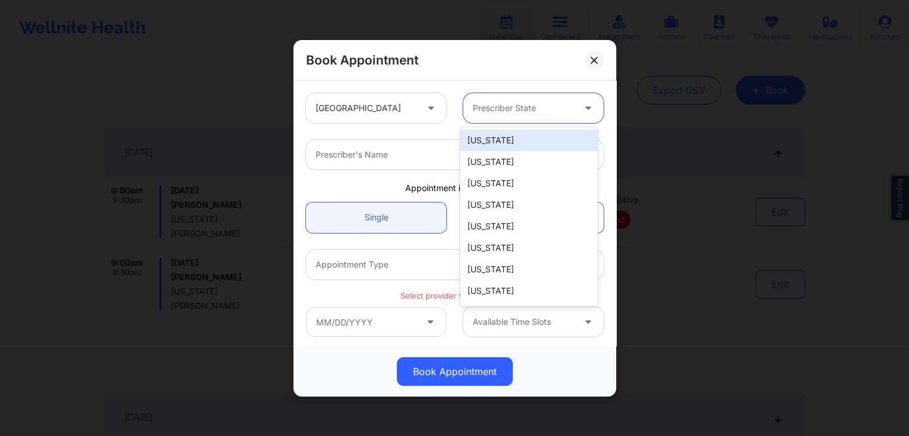
click at [484, 118] on div "Prescriber State" at bounding box center [519, 108] width 112 height 30
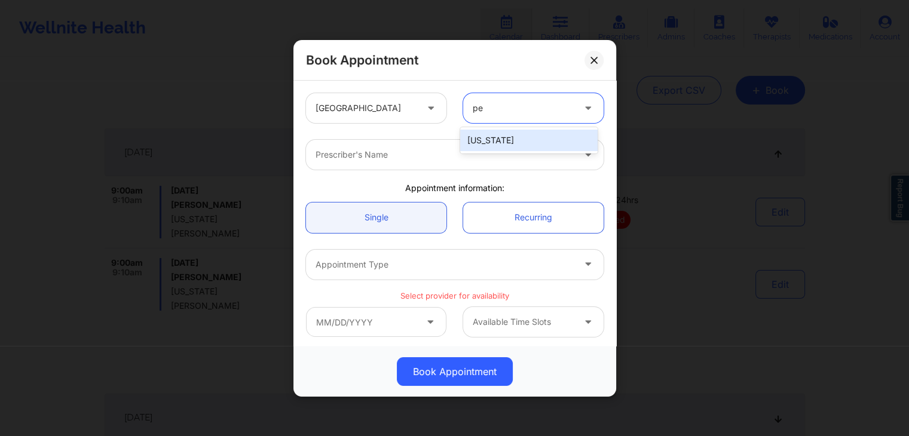
type input "pen"
click at [491, 137] on div "[US_STATE]" at bounding box center [529, 141] width 138 height 22
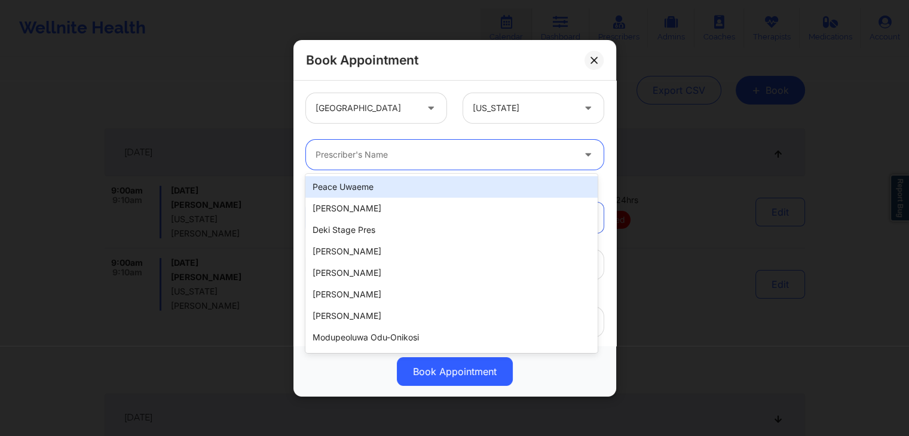
click at [486, 155] on div at bounding box center [445, 155] width 258 height 14
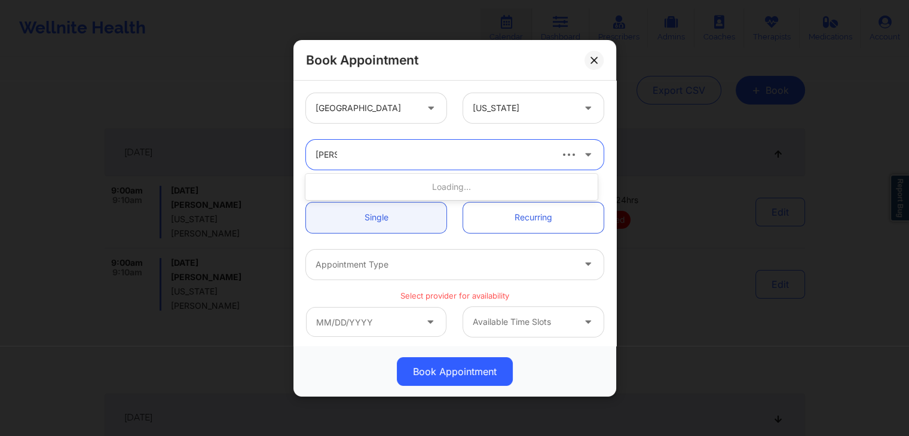
type input "[PERSON_NAME]"
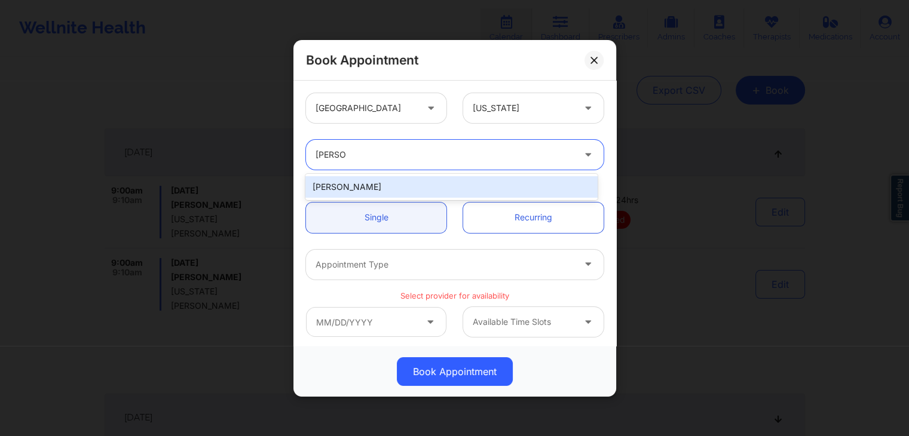
click at [471, 192] on div "[PERSON_NAME]" at bounding box center [452, 187] width 292 height 22
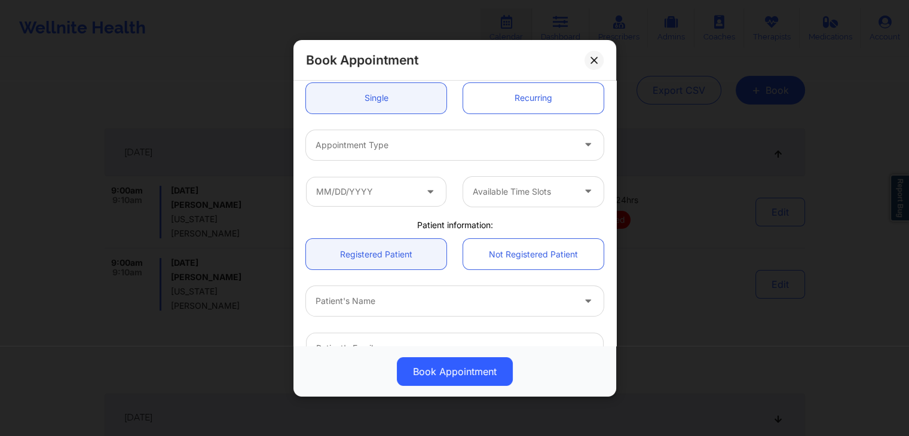
scroll to position [117, 0]
click at [460, 148] on div at bounding box center [445, 148] width 258 height 14
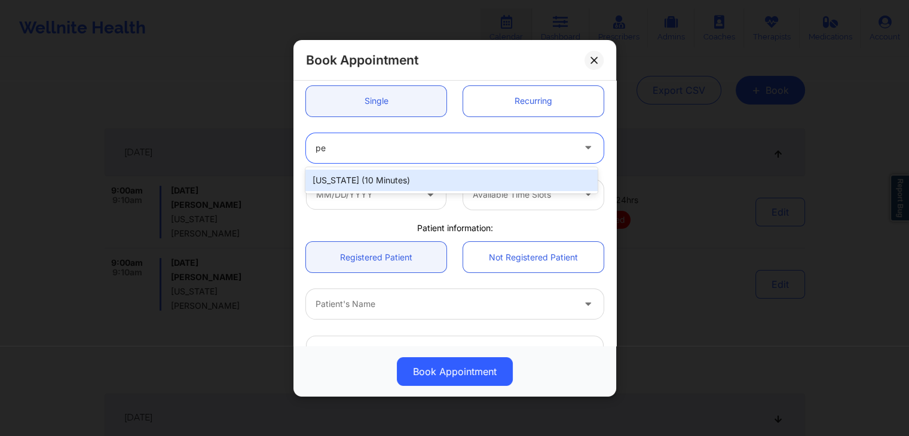
type input "pen"
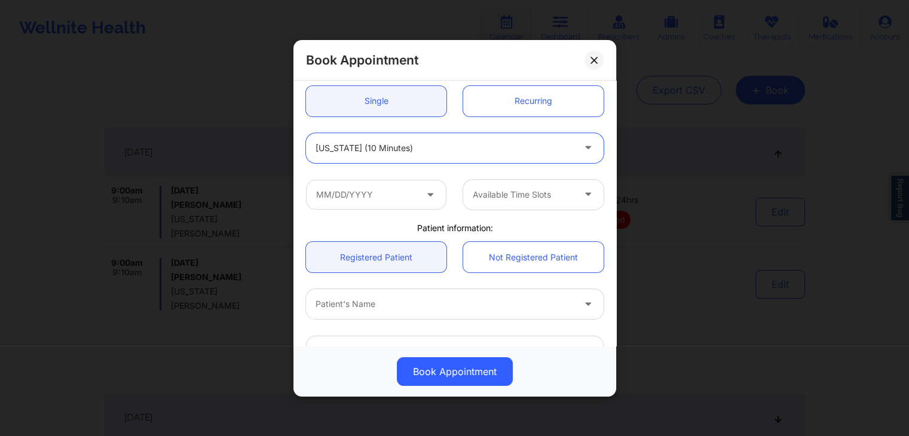
click at [433, 194] on icon at bounding box center [431, 192] width 12 height 10
click at [387, 194] on input "text" at bounding box center [376, 194] width 141 height 30
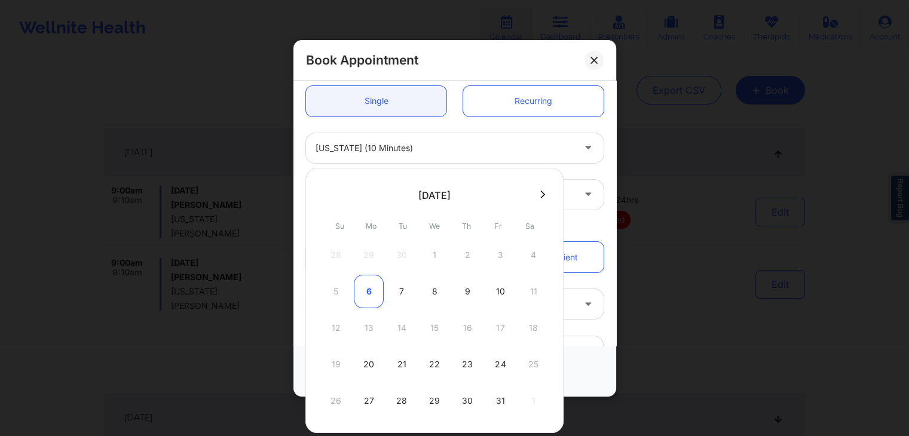
click at [367, 286] on div "6" at bounding box center [369, 291] width 30 height 33
type input "[DATE]"
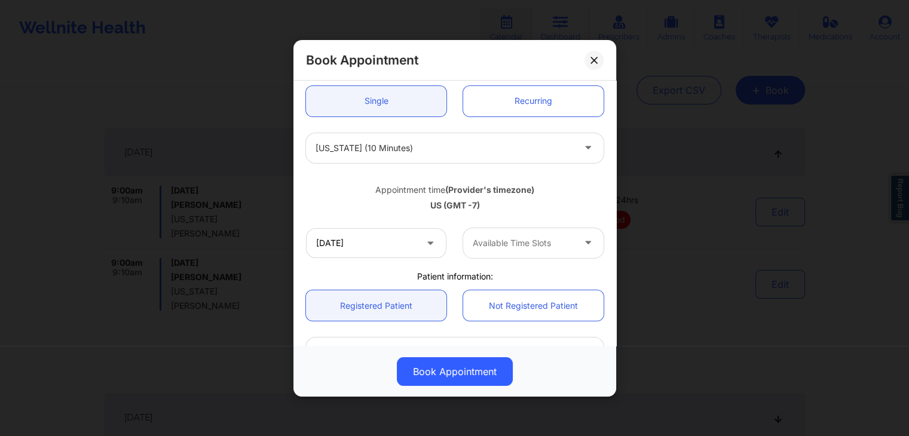
click at [560, 248] on div at bounding box center [523, 243] width 101 height 14
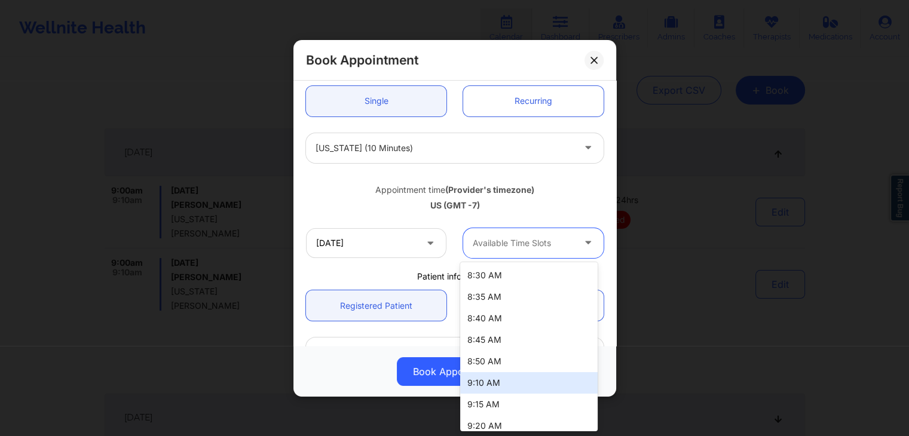
click at [504, 381] on div "9:10 AM" at bounding box center [529, 383] width 138 height 22
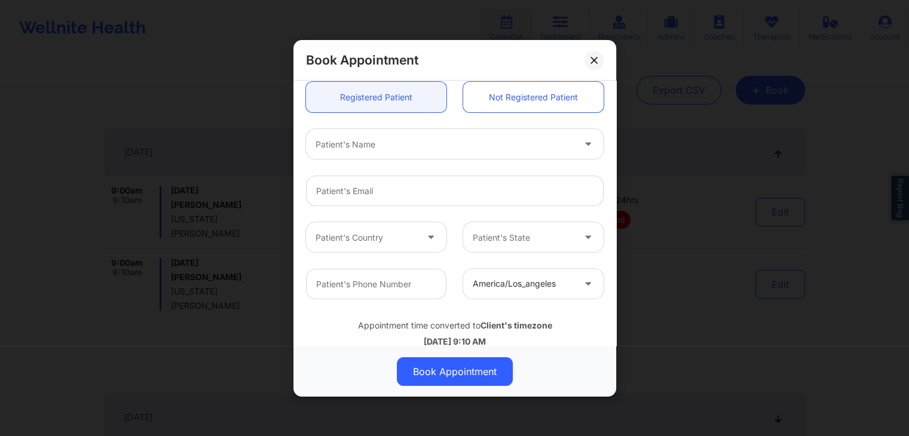
scroll to position [323, 0]
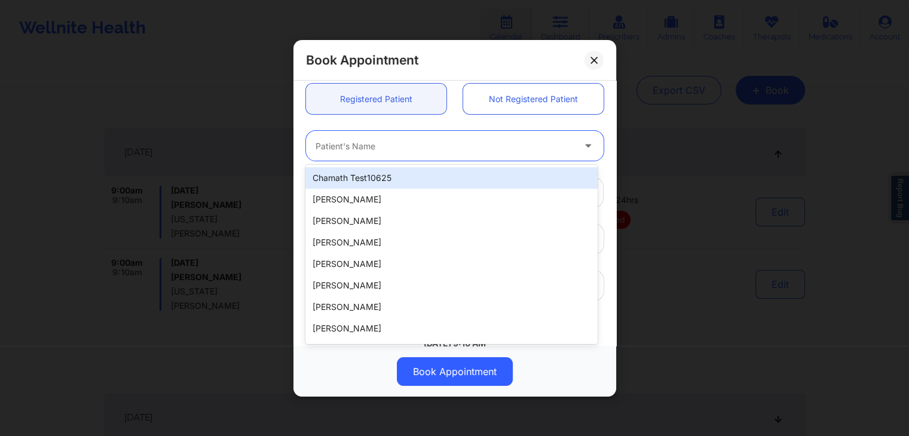
click at [444, 149] on div at bounding box center [445, 146] width 258 height 14
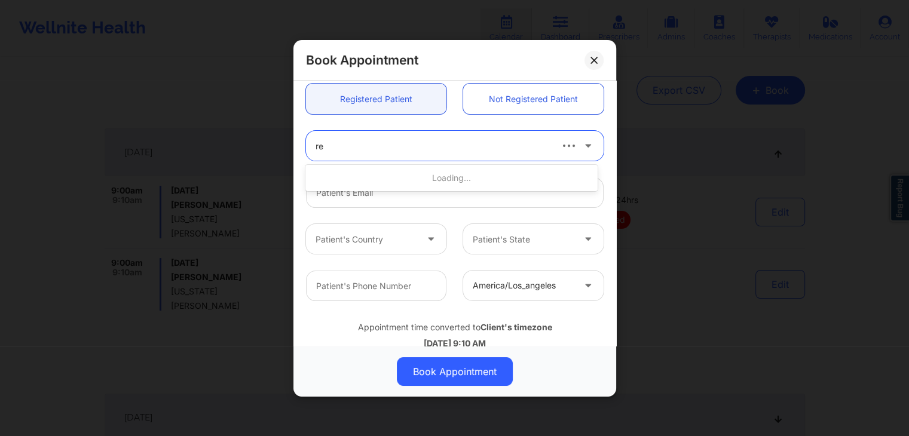
type input "reb"
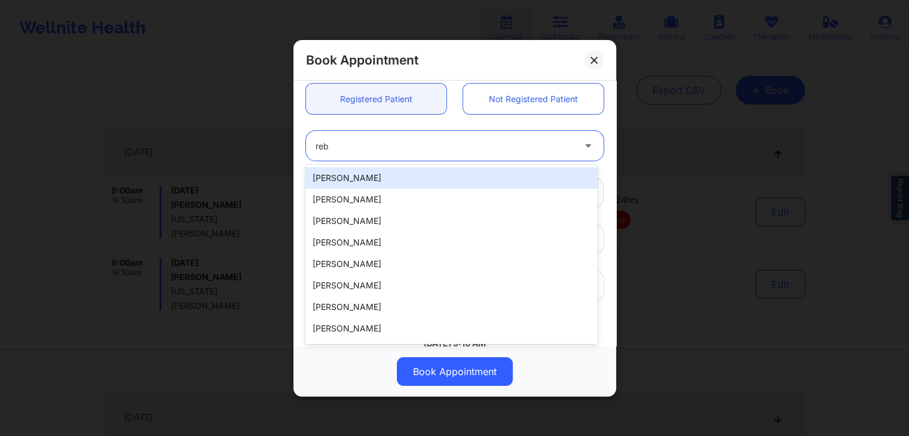
type input "[EMAIL_ADDRESS][DOMAIN_NAME]"
type input "[PHONE_NUMBER]"
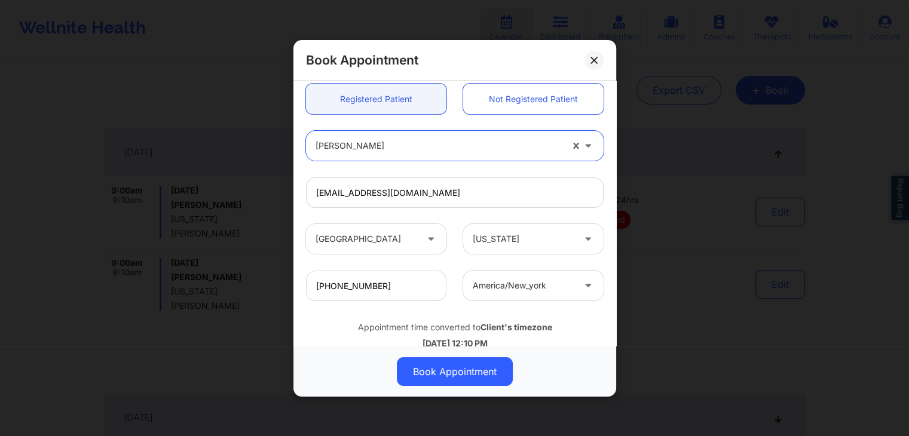
scroll to position [355, 0]
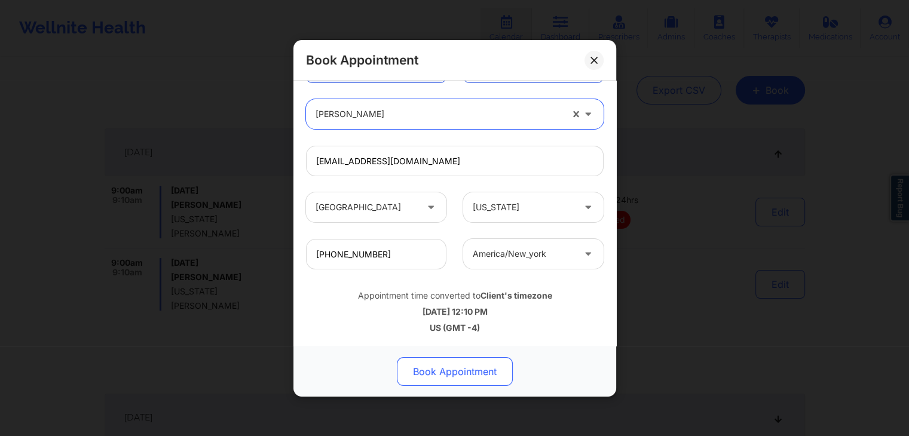
click at [463, 371] on button "Book Appointment" at bounding box center [455, 372] width 116 height 29
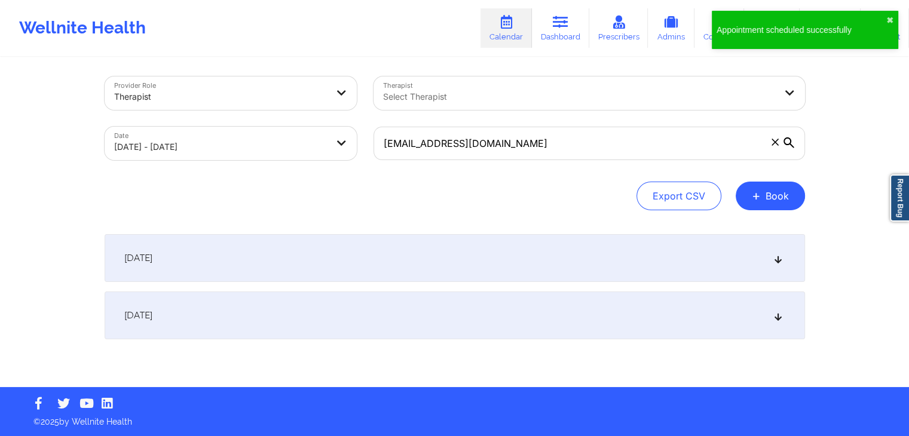
scroll to position [4, 0]
click at [484, 257] on div "[DATE]" at bounding box center [455, 258] width 701 height 48
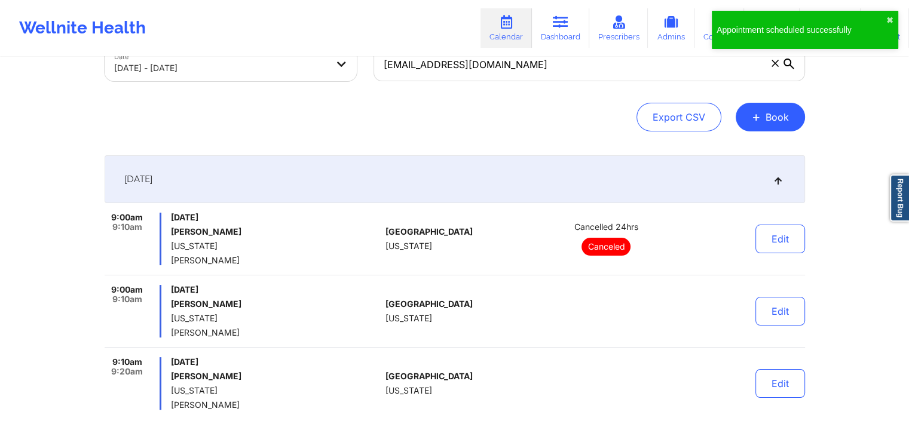
scroll to position [109, 0]
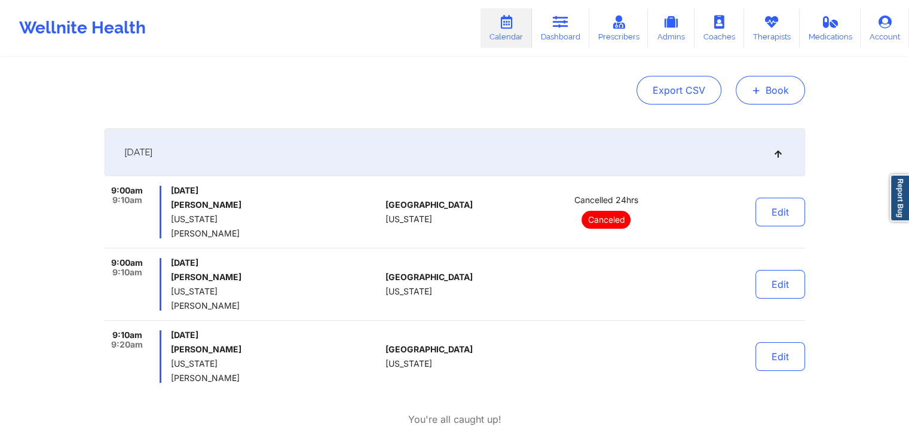
click at [764, 91] on button "+ Book" at bounding box center [770, 90] width 69 height 29
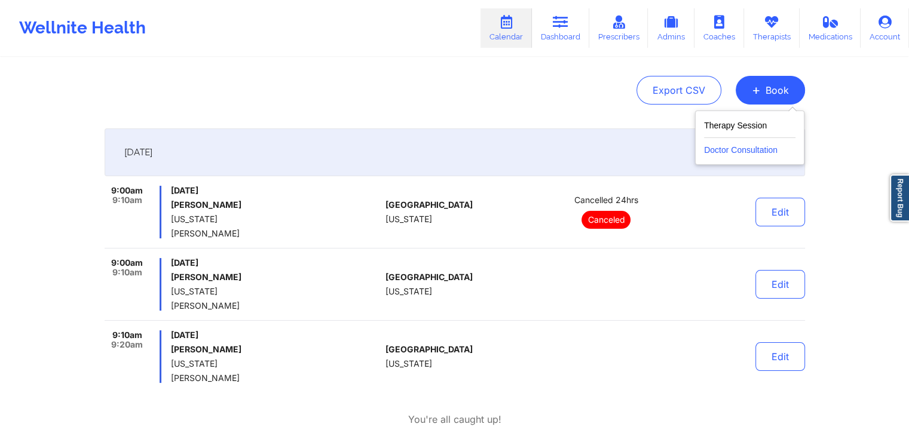
click at [724, 143] on button "Doctor Consultation" at bounding box center [749, 147] width 91 height 19
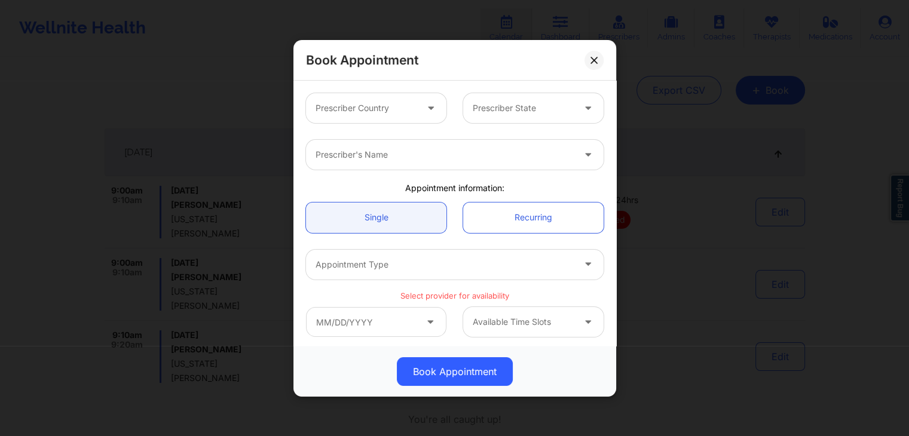
click at [418, 106] on div at bounding box center [432, 108] width 29 height 30
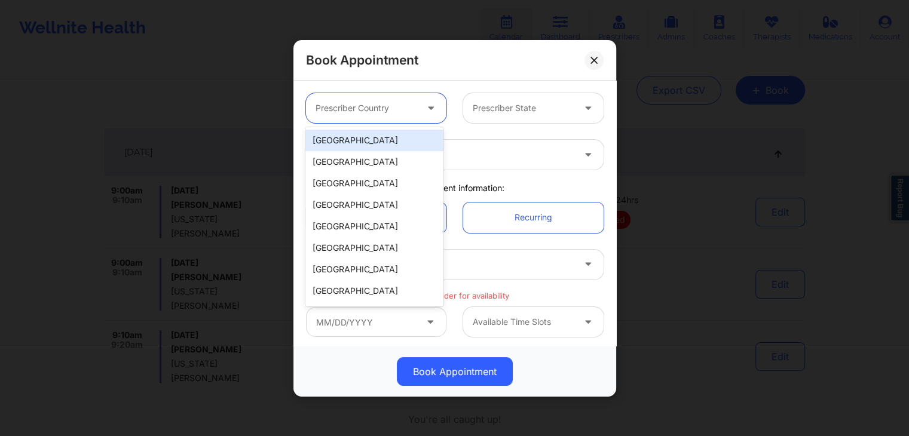
click at [397, 137] on div "[GEOGRAPHIC_DATA]" at bounding box center [375, 141] width 138 height 22
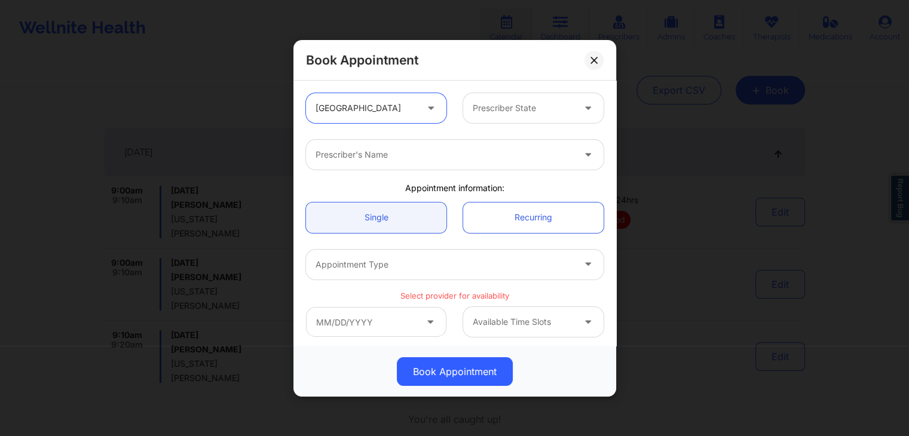
click at [520, 112] on div at bounding box center [523, 108] width 101 height 14
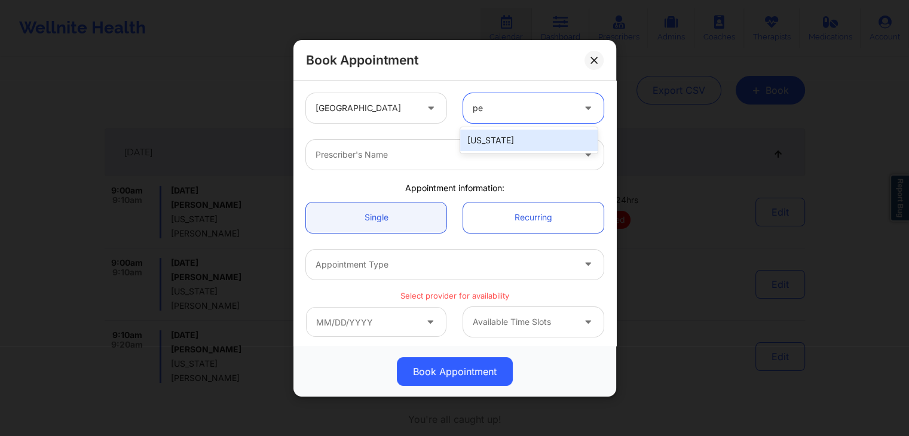
type input "pen"
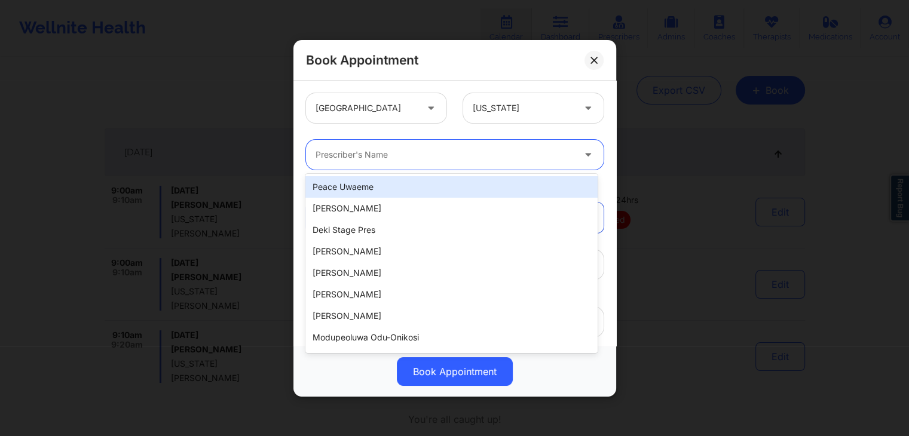
click at [511, 152] on div at bounding box center [445, 155] width 258 height 14
type input "p"
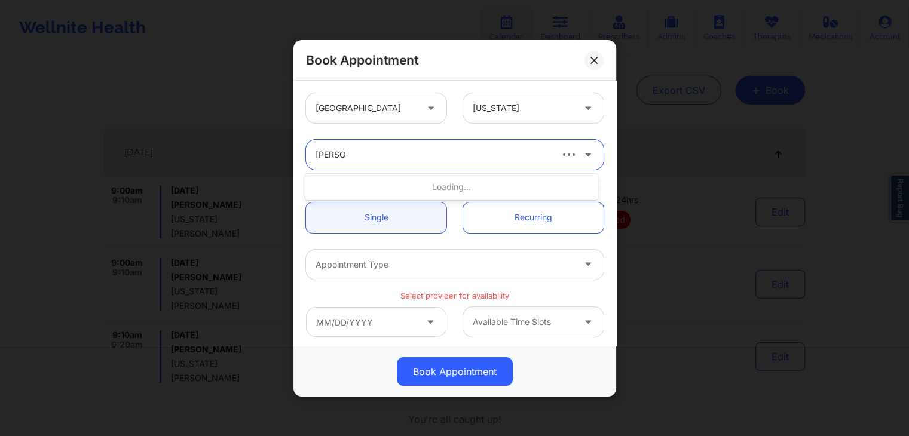
type input "amy hal"
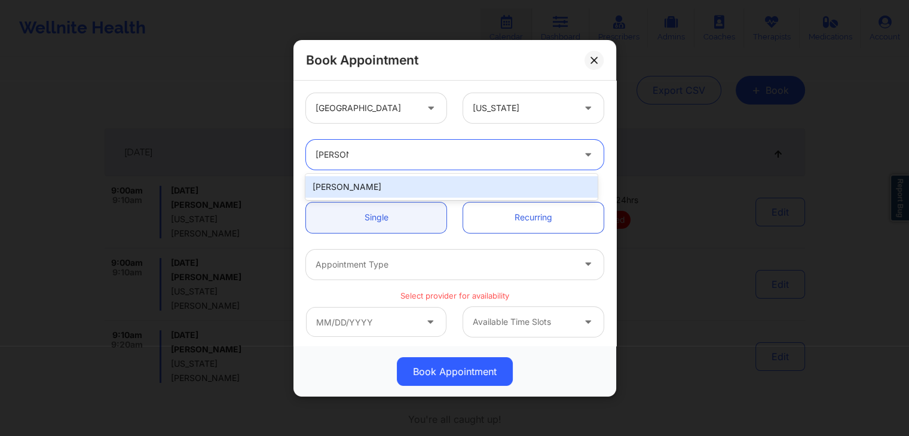
click at [466, 183] on div "[PERSON_NAME]" at bounding box center [452, 187] width 292 height 22
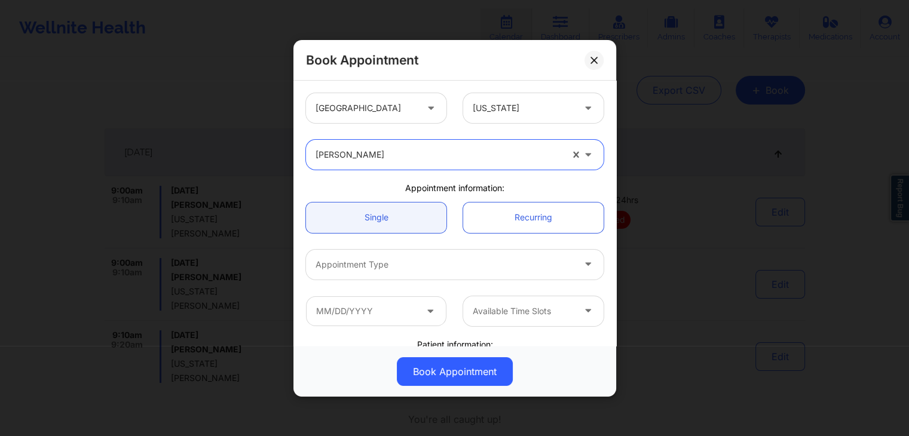
click at [459, 254] on div "Appointment Type" at bounding box center [440, 264] width 269 height 30
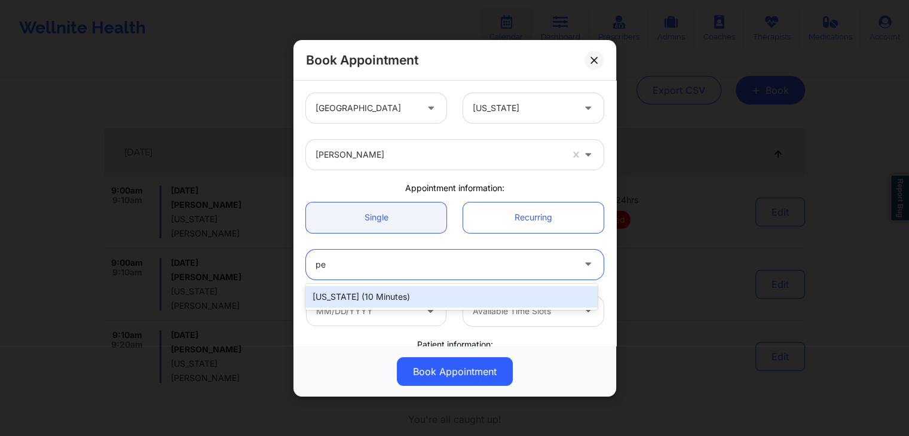
type input "pen"
click at [459, 297] on div "[US_STATE] (10 minutes)" at bounding box center [452, 297] width 292 height 22
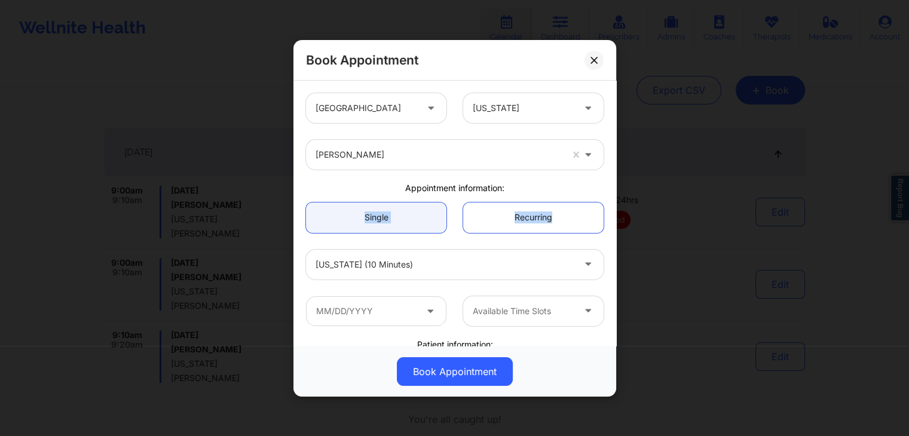
drag, startPoint x: 610, startPoint y: 180, endPoint x: 610, endPoint y: 221, distance: 40.7
click at [610, 221] on div "United States Pennsylvania Amy Halanski Appointment information: Single Recurri…" at bounding box center [455, 213] width 323 height 265
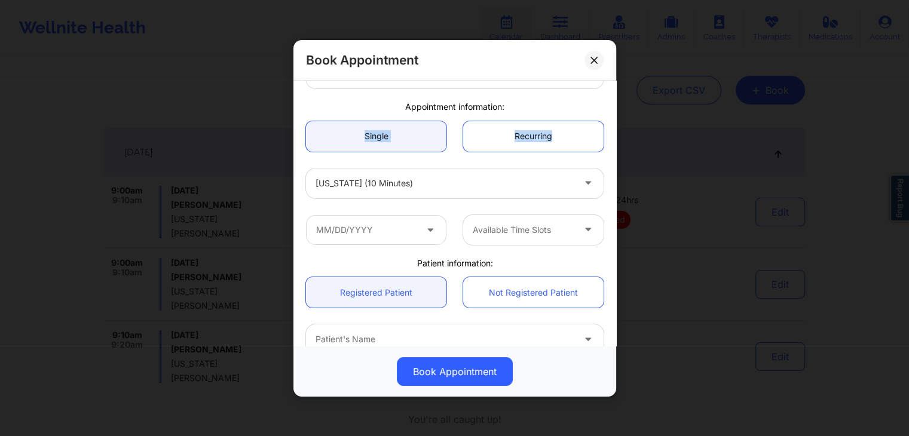
scroll to position [86, 0]
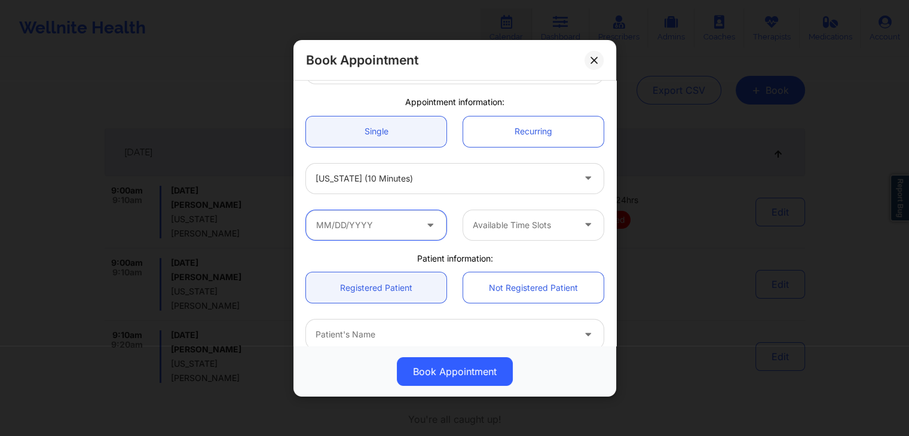
click at [375, 226] on input "text" at bounding box center [376, 225] width 141 height 30
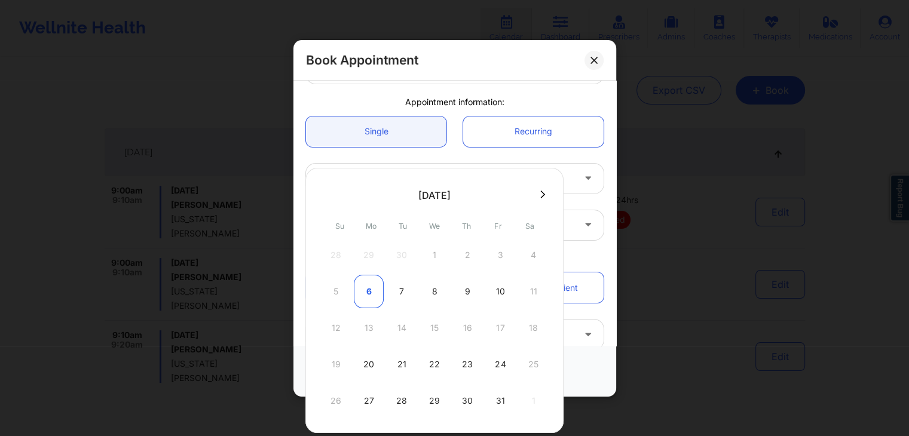
click at [368, 287] on div "6" at bounding box center [369, 291] width 30 height 33
type input "[DATE]"
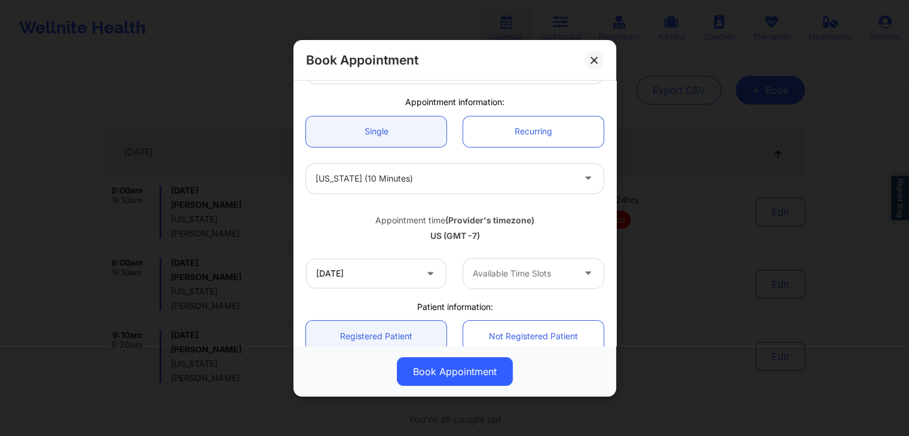
click at [509, 269] on div at bounding box center [523, 273] width 101 height 14
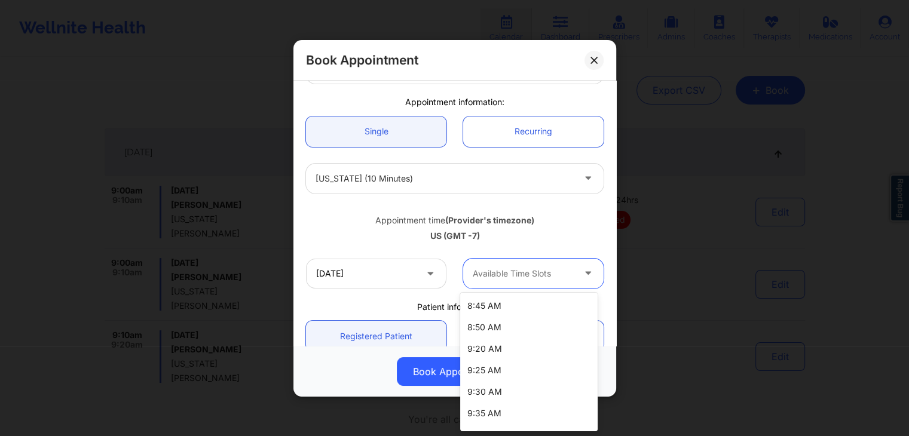
scroll to position [60, 0]
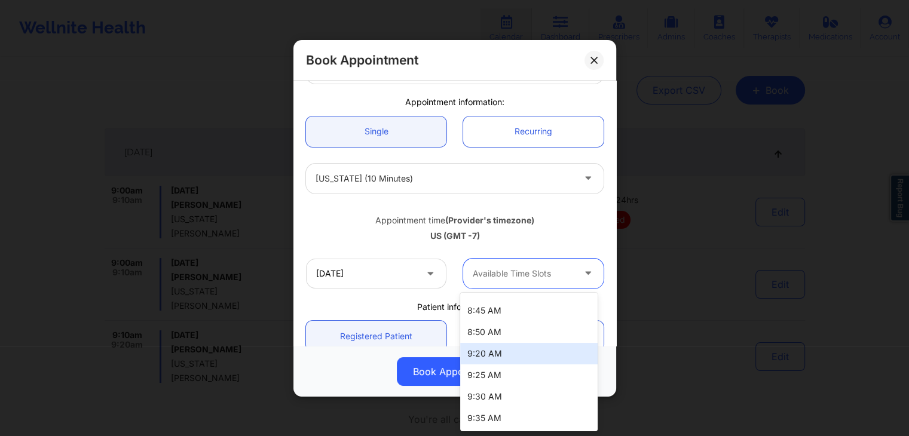
click at [507, 350] on div "9:20 AM" at bounding box center [529, 354] width 138 height 22
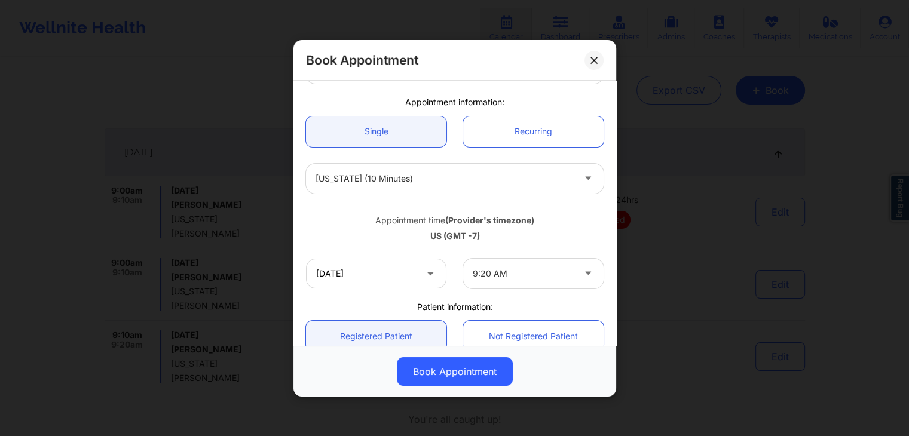
click at [610, 194] on div "United States Pennsylvania Amy Halanski Appointment information: Single Recurri…" at bounding box center [455, 213] width 323 height 265
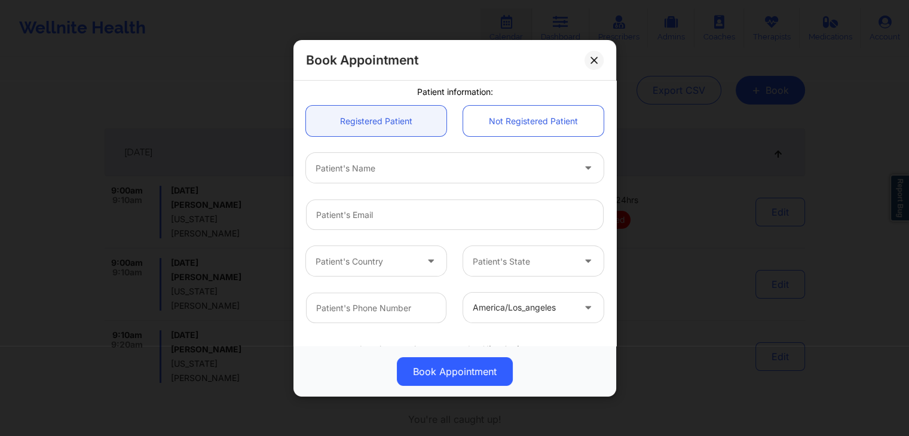
scroll to position [297, 0]
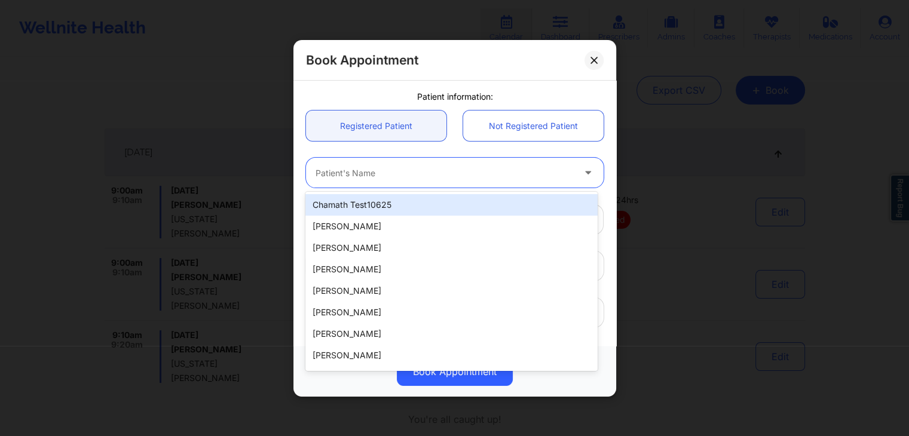
click at [393, 167] on div at bounding box center [445, 173] width 258 height 14
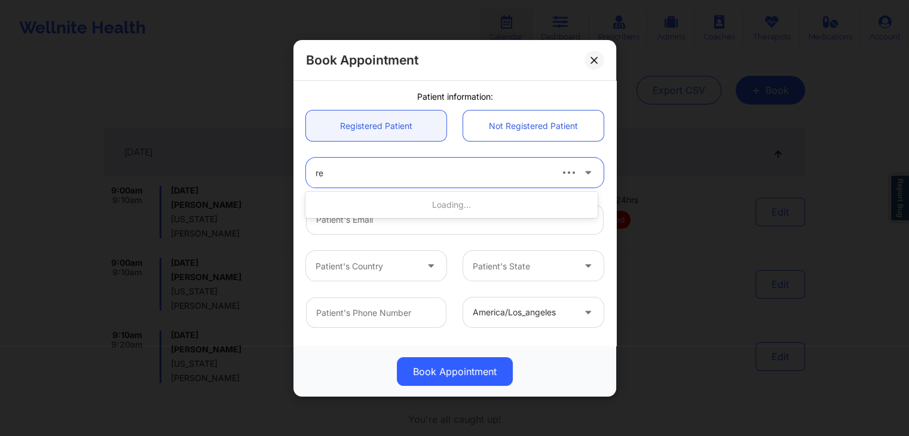
type input "reb"
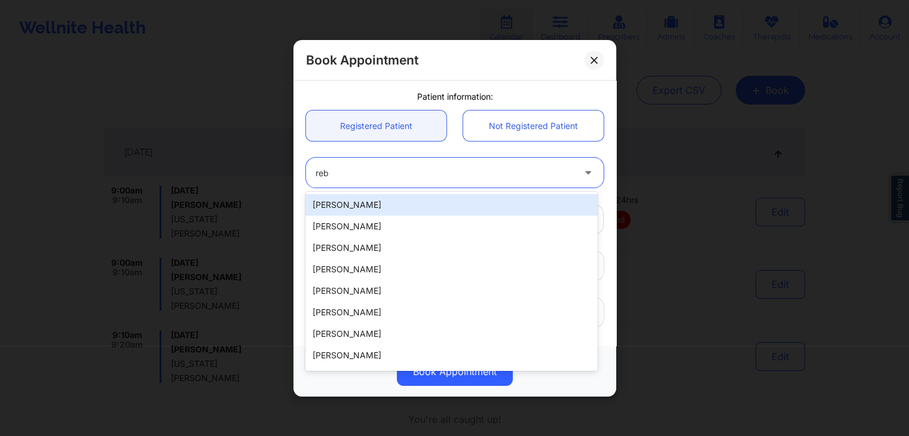
type input "[EMAIL_ADDRESS][DOMAIN_NAME]"
type input "[PHONE_NUMBER]"
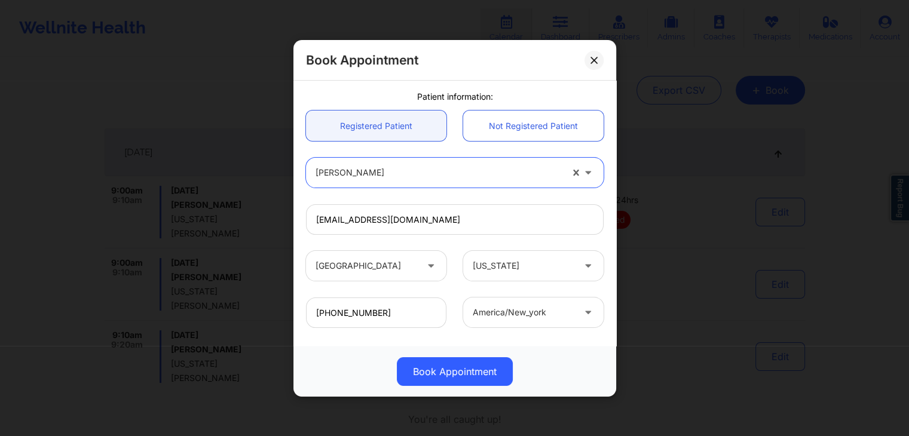
scroll to position [355, 0]
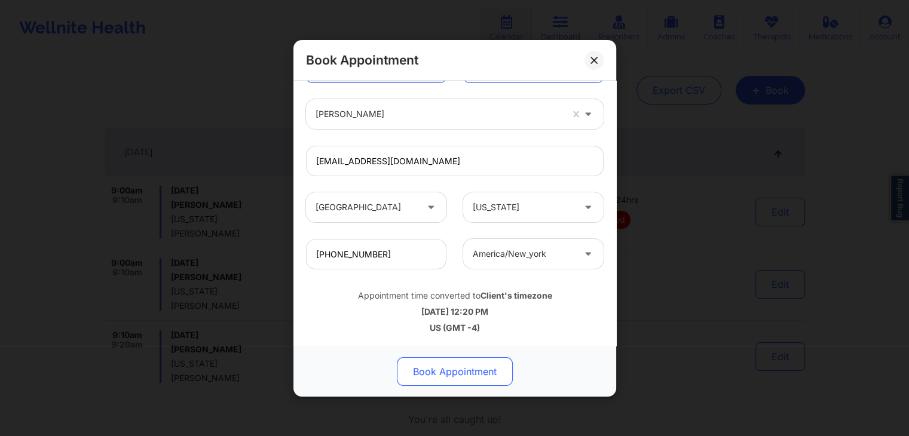
click at [465, 372] on button "Book Appointment" at bounding box center [455, 372] width 116 height 29
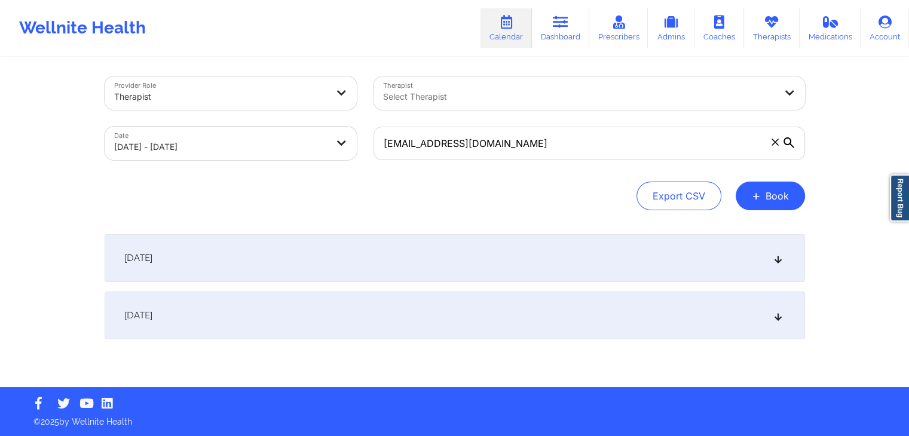
scroll to position [4, 0]
click at [330, 257] on div "[DATE]" at bounding box center [455, 258] width 701 height 48
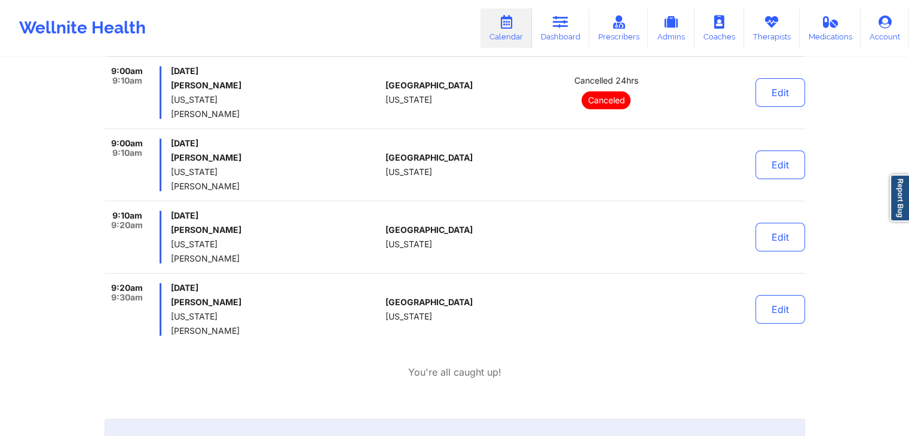
scroll to position [222, 0]
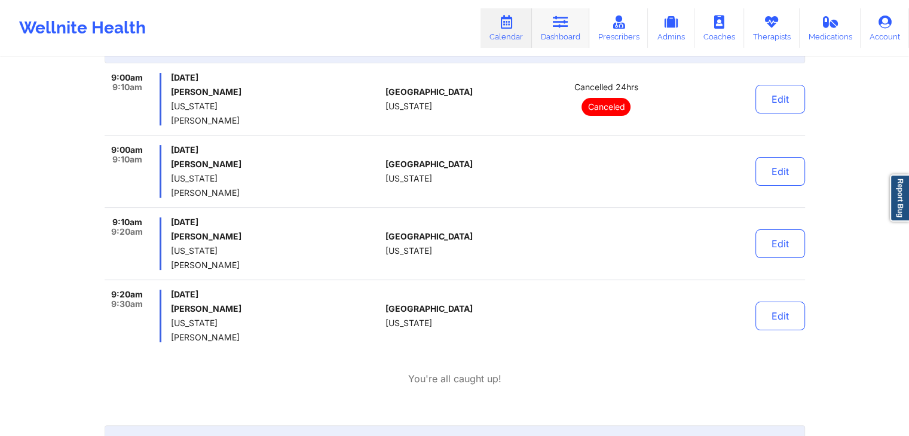
click at [558, 25] on icon at bounding box center [561, 22] width 16 height 13
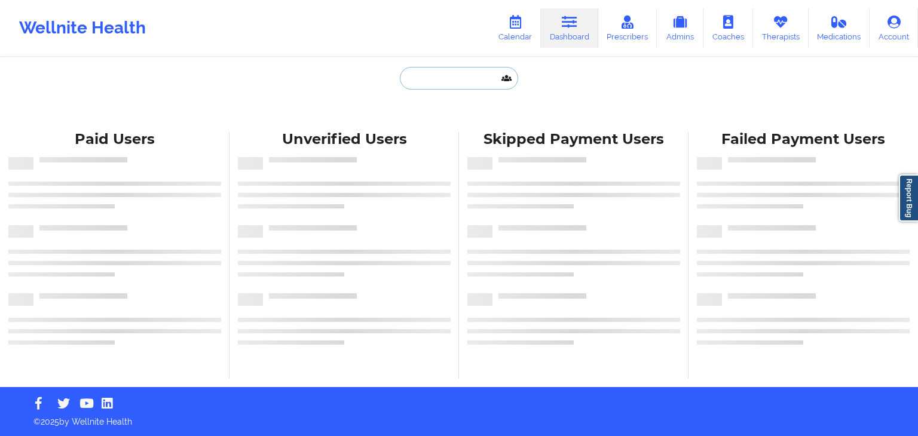
click at [420, 88] on input "text" at bounding box center [459, 78] width 118 height 23
paste input "reg.phil@optimum.net"
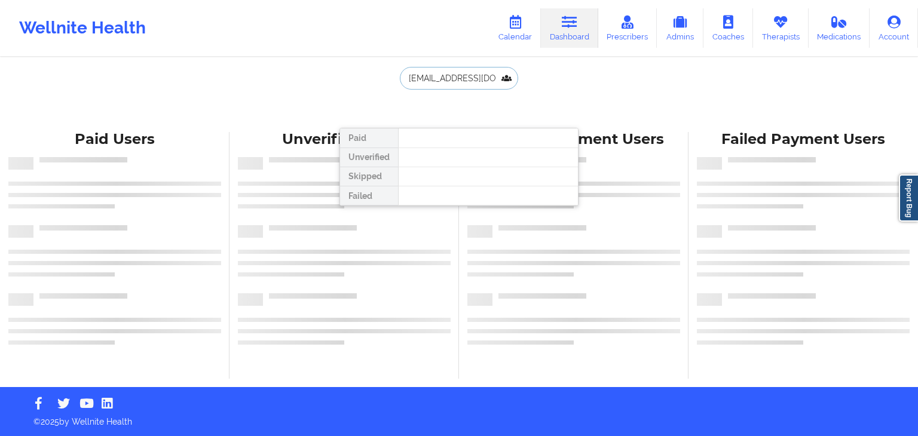
type input "reg.phil@optimum.net"
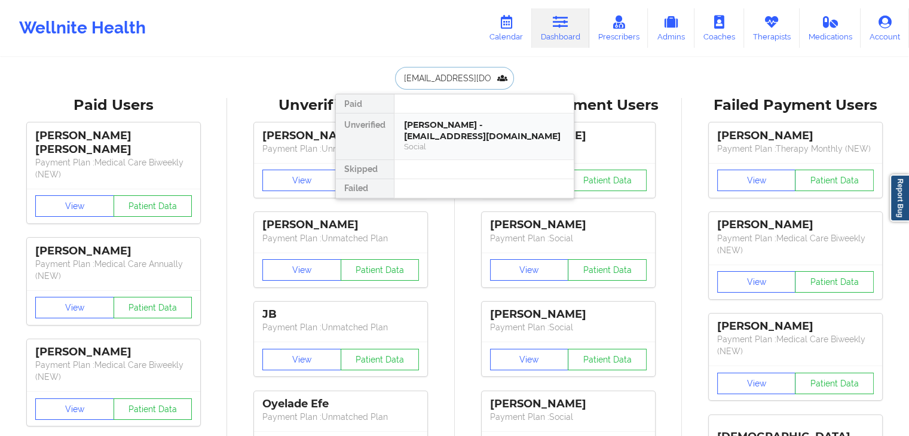
click at [447, 142] on div "Social" at bounding box center [484, 147] width 160 height 10
